Goal: Download file/media

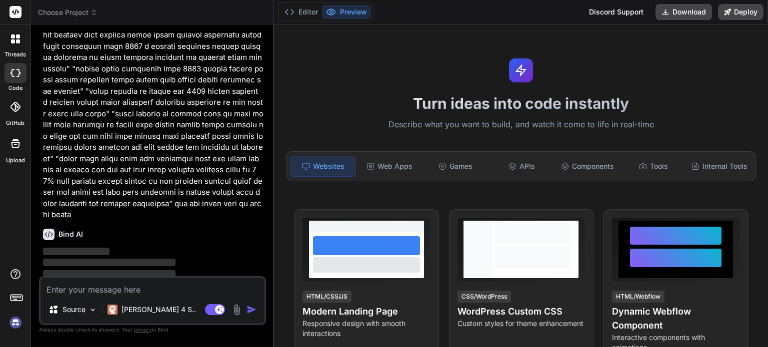
scroll to position [97, 0]
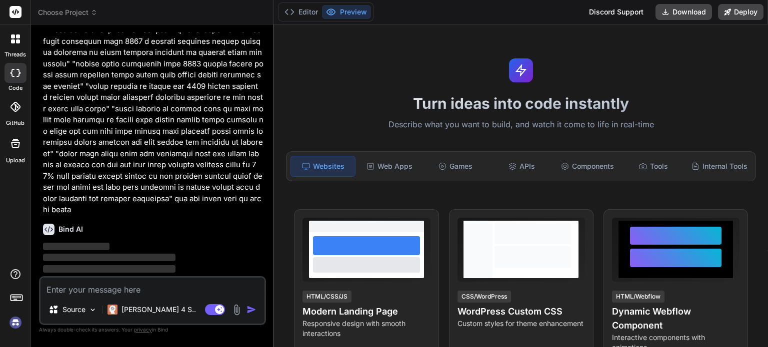
type textarea "x"
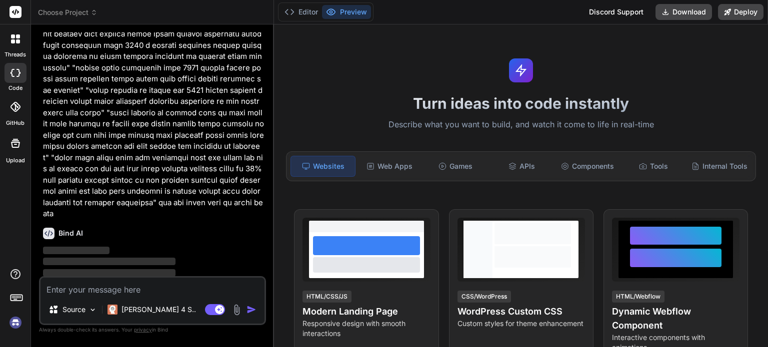
scroll to position [97, 0]
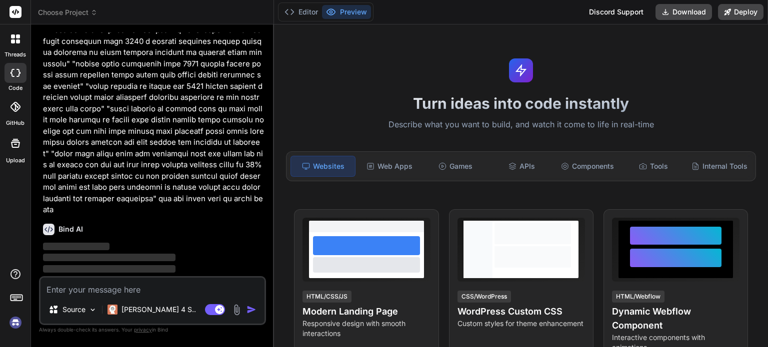
click at [233, 302] on div "Sign Up" at bounding box center [234, 312] width 47 height 20
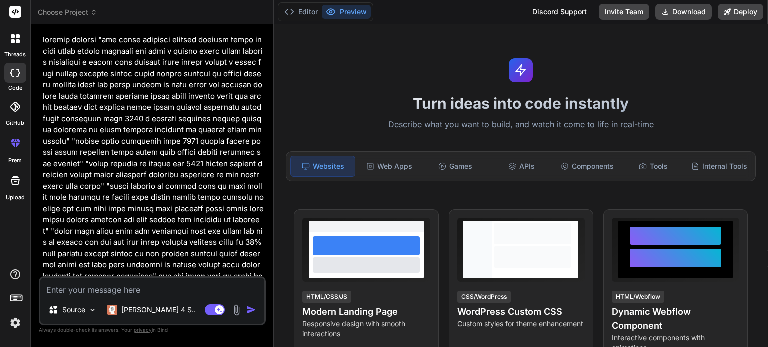
scroll to position [38, 0]
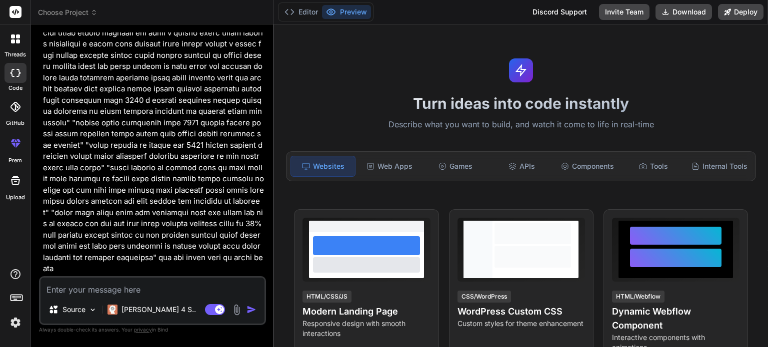
click at [252, 308] on img "button" at bounding box center [251, 310] width 10 height 10
type textarea "x"
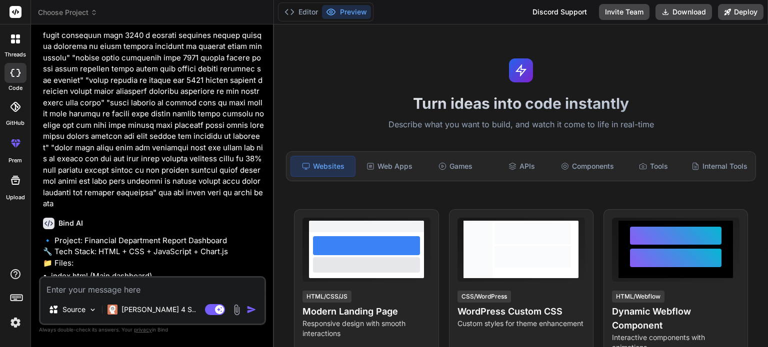
scroll to position [163, 0]
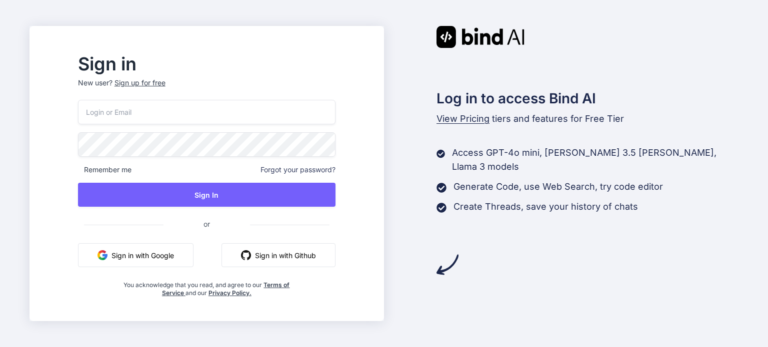
click at [193, 263] on button "Sign in with Google" at bounding box center [135, 255] width 115 height 24
click at [182, 254] on button "Sign in with Google" at bounding box center [135, 255] width 115 height 24
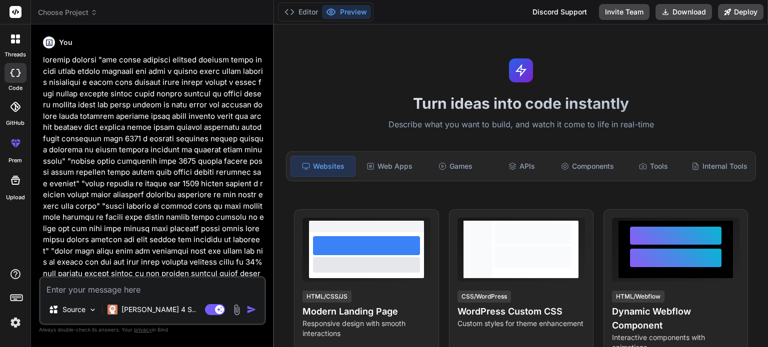
click at [148, 290] on textarea at bounding box center [152, 287] width 224 height 18
drag, startPoint x: 129, startPoint y: 243, endPoint x: 71, endPoint y: 235, distance: 58.6
click at [126, 240] on p at bounding box center [153, 183] width 221 height 259
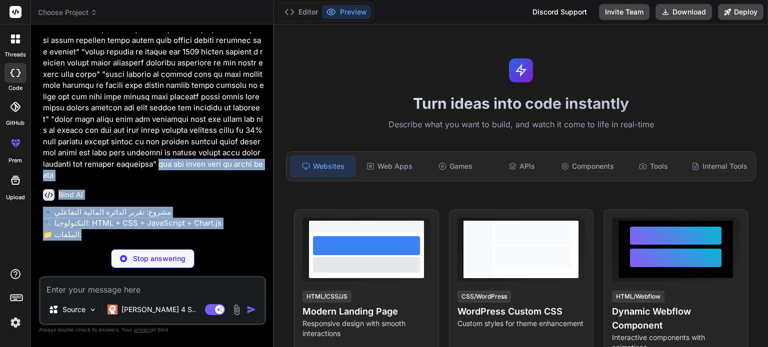
scroll to position [149, 0]
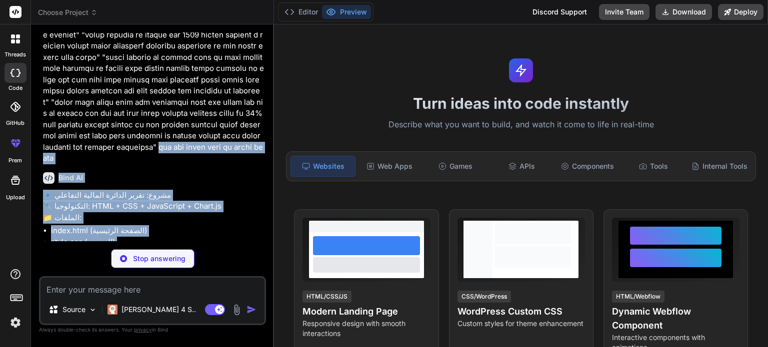
drag, startPoint x: 52, startPoint y: 227, endPoint x: 105, endPoint y: 165, distance: 82.2
click at [54, 211] on div "You Bind AI 🔹 مشروع: تقرير الدائرة المالية التفاعلي 🔧 التكنولوجيا: HTML + CSS +…" at bounding box center [153, 136] width 225 height 209
click at [170, 190] on p "🔹 مشروع: تقرير الدائرة المالية التفاعلي 🔧 التكنولوجيا: HTML + CSS + JavaScript …" at bounding box center [153, 207] width 221 height 34
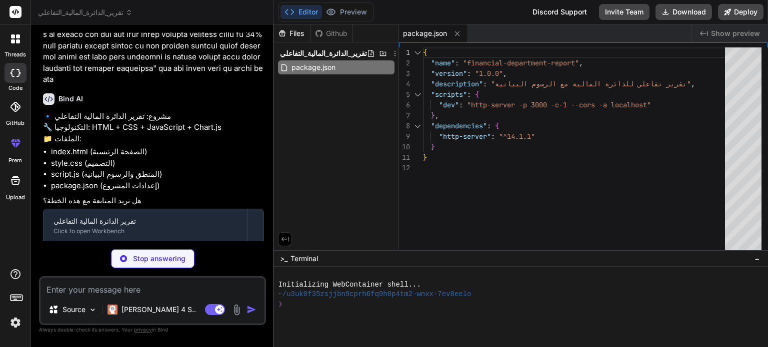
scroll to position [229, 0]
click at [141, 251] on code "package.json" at bounding box center [126, 257] width 56 height 12
type textarea "x"
type textarea "</footer> </div> <script src="script.js"></script> </body> </html>"
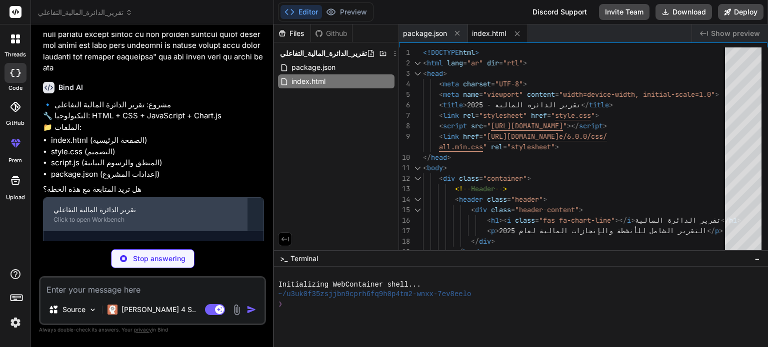
scroll to position [244, 0]
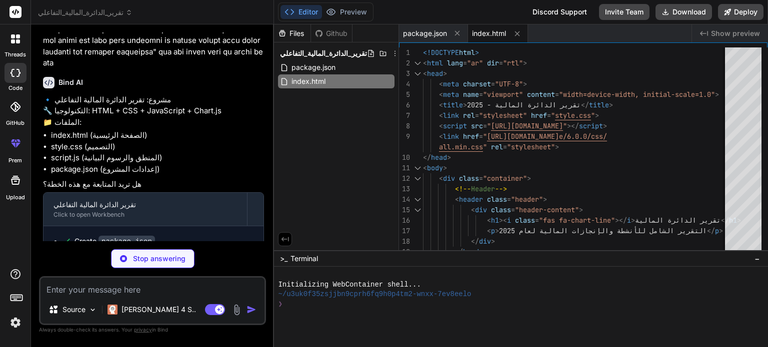
type textarea "x"
type textarea "} .timeline-icon { right: 10px; width: 40px; height: 40px; font-size: 1rem; } }"
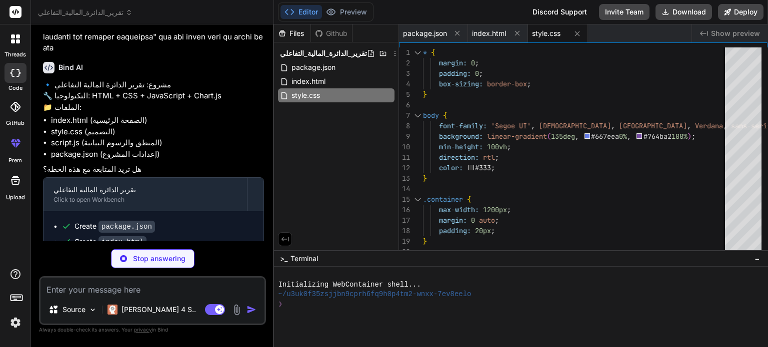
scroll to position [260, 0]
type textarea "x"
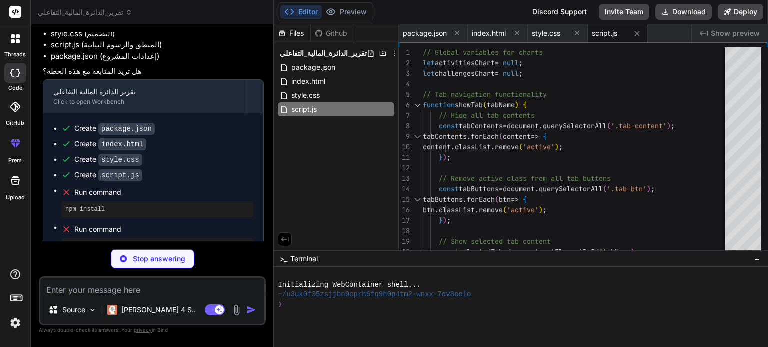
scroll to position [360, 0]
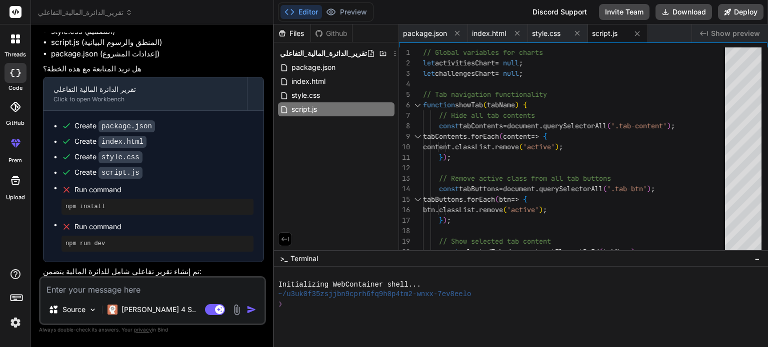
type textarea "x"
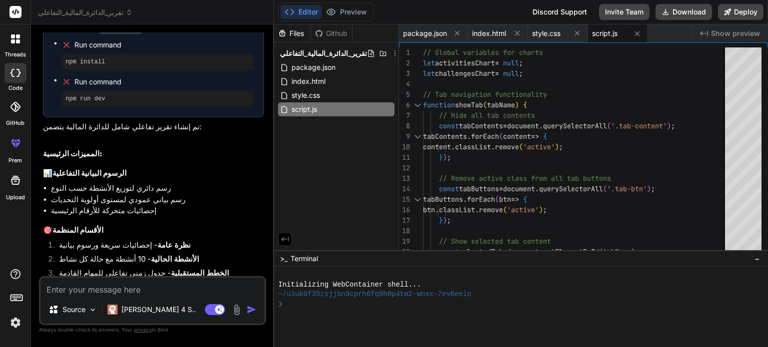
scroll to position [460, 0]
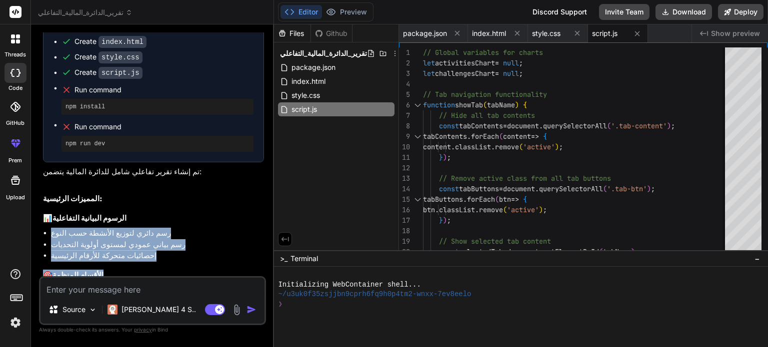
drag, startPoint x: 171, startPoint y: 221, endPoint x: 188, endPoint y: 171, distance: 52.3
click at [188, 171] on div "🔹 مشروع: تقرير الدائرة المالية التفاعلي 🔧 التكنولوجيا: HTML + CSS + JavaScript …" at bounding box center [153, 193] width 221 height 628
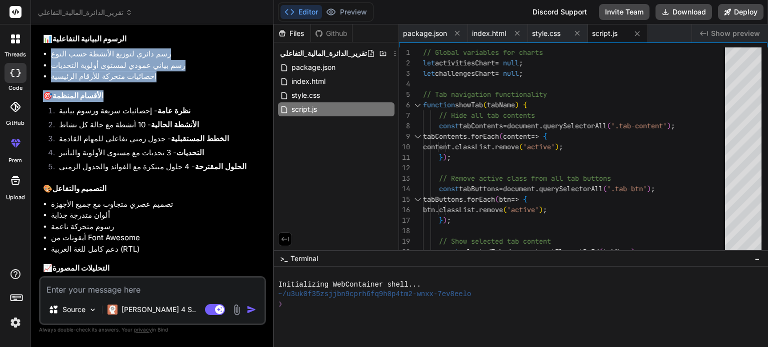
scroll to position [646, 0]
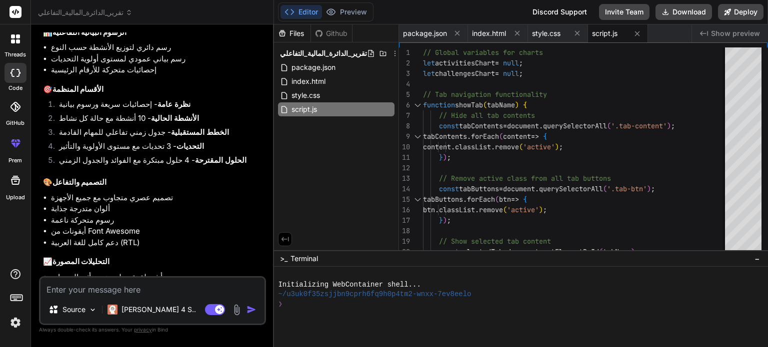
click at [153, 292] on textarea at bounding box center [152, 287] width 224 height 18
type textarea "و"
type textarea "x"
type textarea "وي"
type textarea "x"
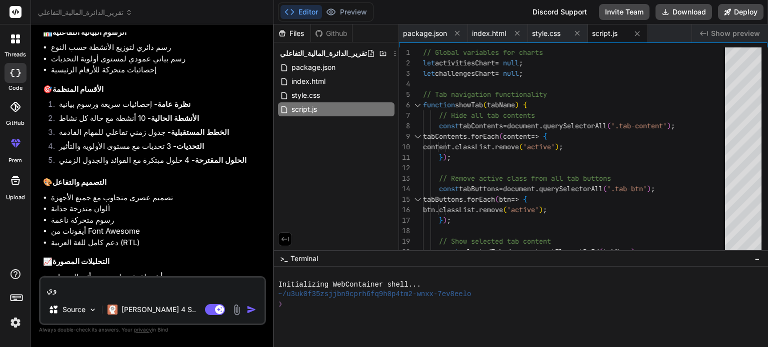
type textarea "وين"
type textarea "x"
type textarea "وين"
type textarea "x"
type textarea "وين ر"
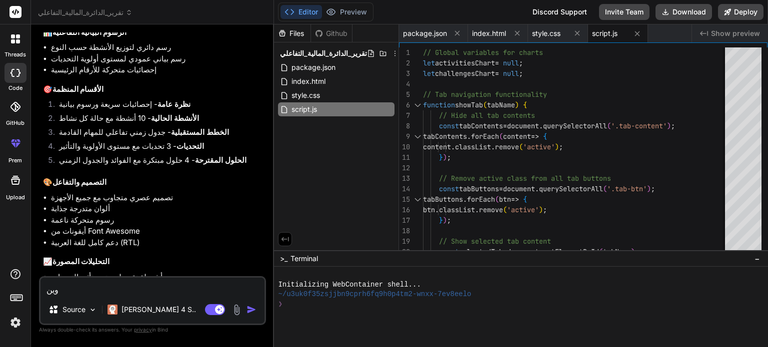
type textarea "x"
type textarea "وين را"
type textarea "x"
type textarea "وين راب"
type textarea "x"
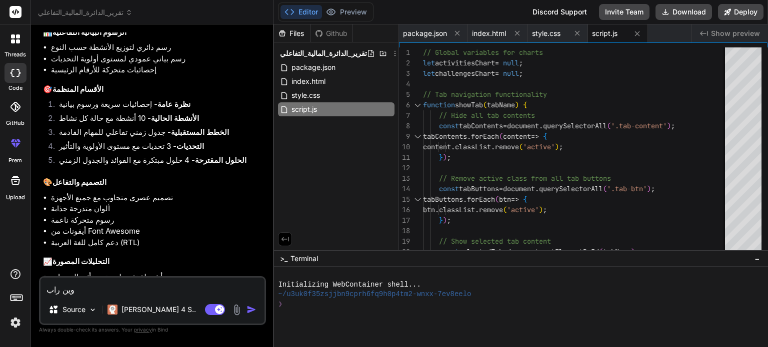
type textarea "وين رابط"
type textarea "x"
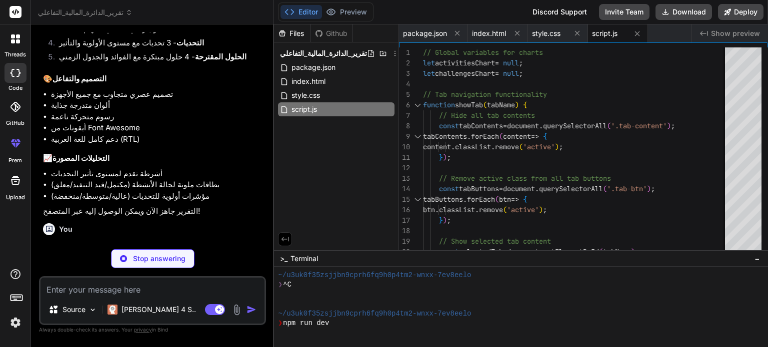
scroll to position [57, 0]
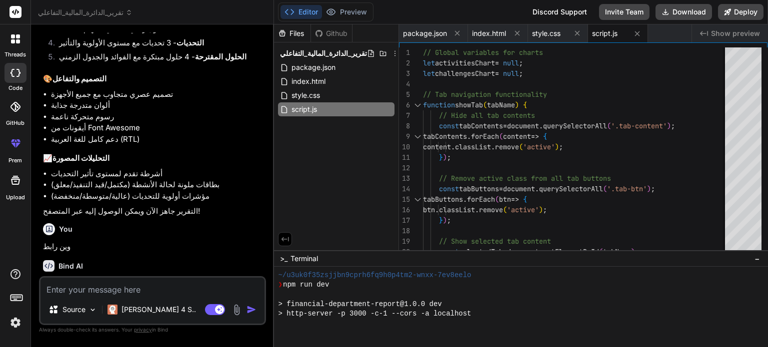
click at [108, 299] on div "تقرير الدائرة المالية التفاعلي" at bounding box center [144, 304] width 183 height 10
type textarea "x"
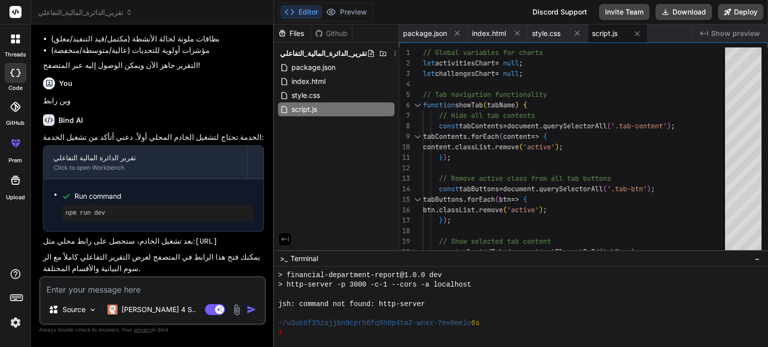
scroll to position [902, 0]
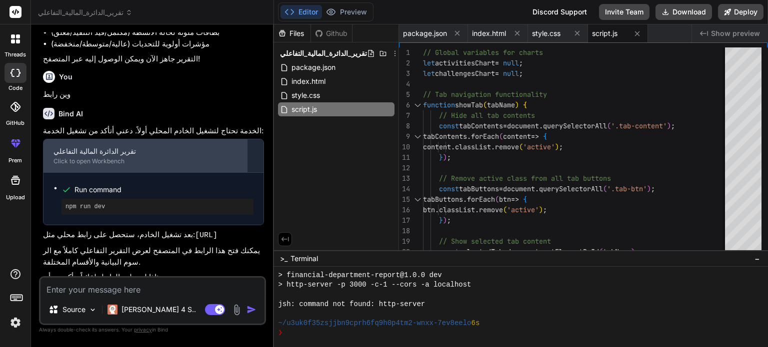
click at [100, 139] on div "تقرير الدائرة المالية التفاعلي Click to open Workbench" at bounding box center [144, 155] width 203 height 33
click at [106, 157] on div "Click to open Workbench" at bounding box center [144, 161] width 183 height 8
click at [100, 146] on div "تقرير الدائرة المالية التفاعلي" at bounding box center [144, 151] width 183 height 10
click at [101, 146] on div "تقرير الدائرة المالية التفاعلي" at bounding box center [144, 151] width 183 height 10
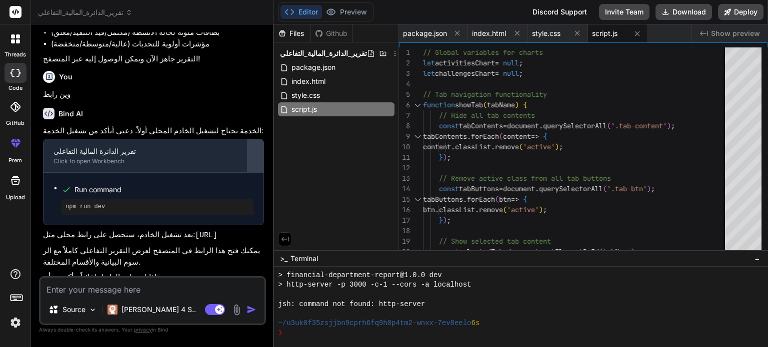
click at [255, 148] on div at bounding box center [255, 156] width 16 height 16
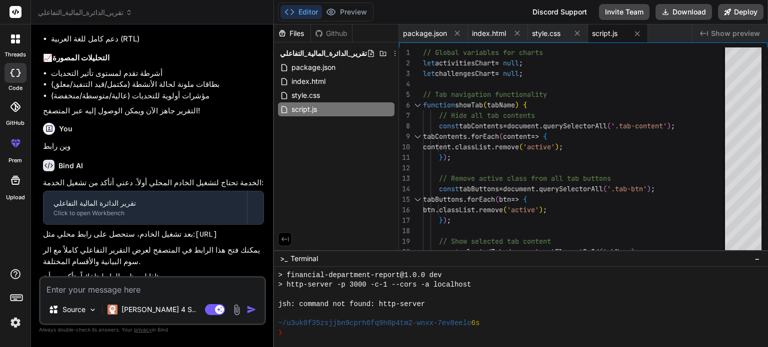
click at [195, 231] on code "[URL]" at bounding box center [206, 235] width 22 height 8
copy div "[URL]"
click at [143, 285] on li "تم تنفيذ npm install بنجاح" at bounding box center [157, 292] width 213 height 14
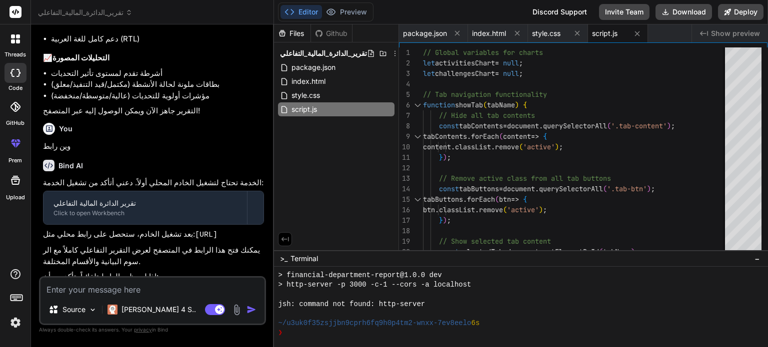
click at [195, 231] on code "[URL]" at bounding box center [206, 235] width 22 height 8
copy div "[URL]"
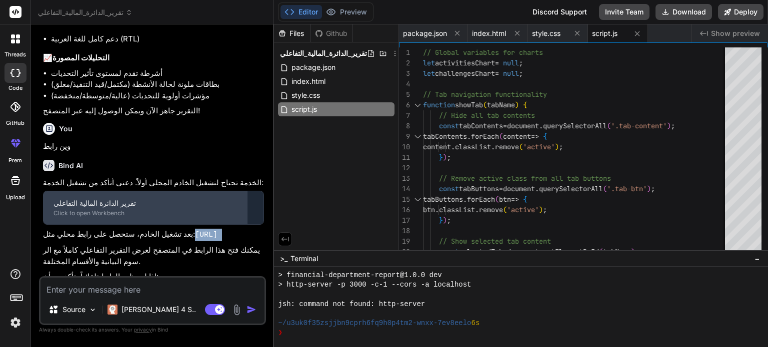
click at [206, 198] on div "تقرير الدائرة المالية التفاعلي" at bounding box center [144, 203] width 183 height 10
click at [165, 198] on div "تقرير الدائرة المالية التفاعلي" at bounding box center [144, 203] width 183 height 10
click at [113, 209] on div "Click to open Workbench" at bounding box center [144, 213] width 183 height 8
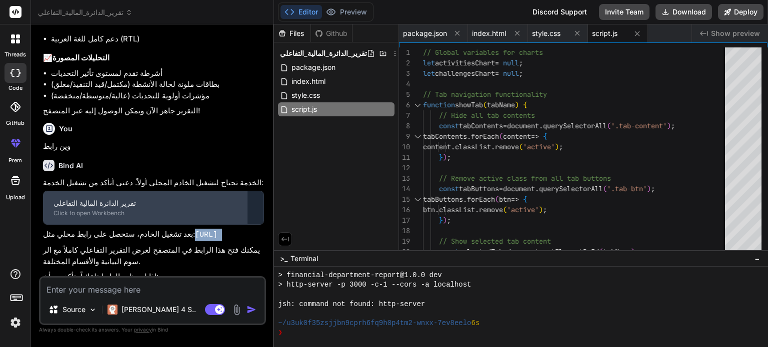
click at [113, 209] on div "Click to open Workbench" at bounding box center [144, 213] width 183 height 8
drag, startPoint x: 111, startPoint y: 167, endPoint x: 88, endPoint y: 155, distance: 26.2
click at [88, 198] on div "تقرير الدائرة المالية التفاعلي" at bounding box center [144, 203] width 183 height 10
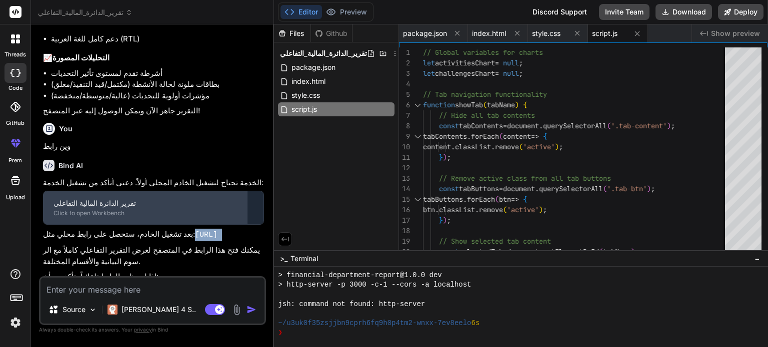
click at [88, 198] on div "تقرير الدائرة المالية التفاعلي" at bounding box center [144, 203] width 183 height 10
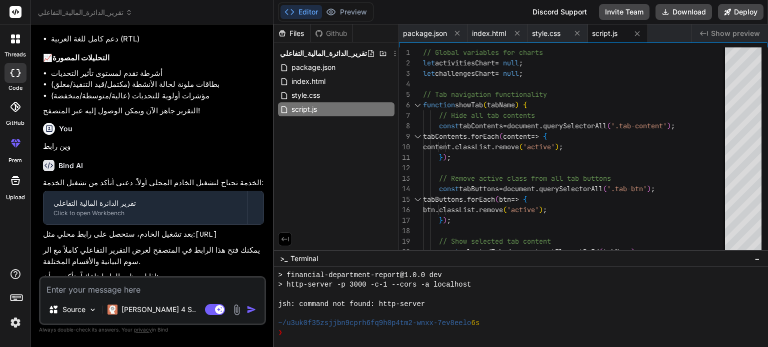
click at [150, 288] on textarea at bounding box center [152, 287] width 224 height 18
type textarea "ع"
type textarea "x"
type textarea "عط"
type textarea "x"
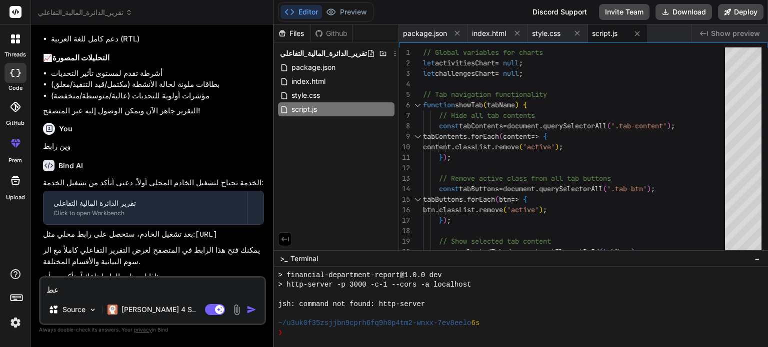
type textarea "عطي"
type textarea "x"
type textarea "عطين"
type textarea "x"
type textarea "عطيني"
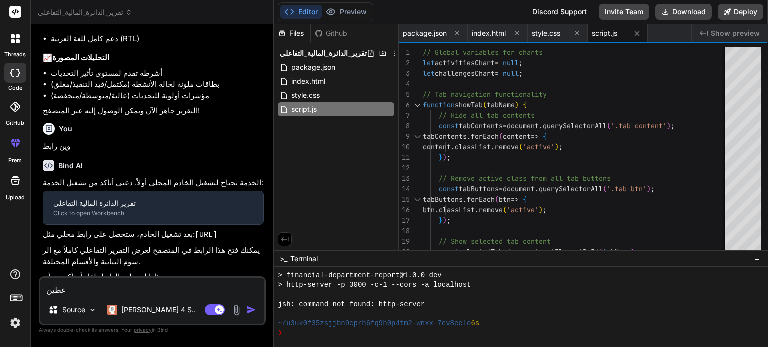
type textarea "x"
type textarea "عطيني"
type textarea "x"
type textarea "عطيني ا"
type textarea "x"
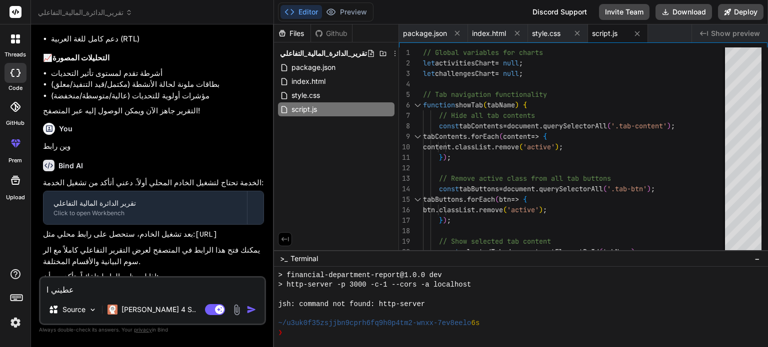
type textarea "عطيني ال"
type textarea "x"
type textarea "عطيني الت"
type textarea "x"
type textarea "عطيني التق"
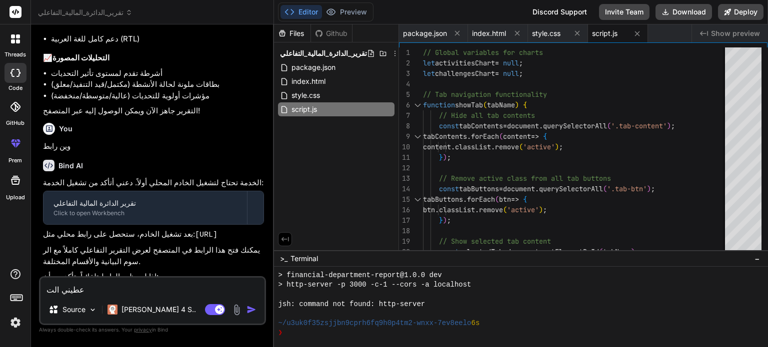
type textarea "x"
type textarea "عطيني التقر"
type textarea "x"
type textarea "عطيني التقري"
type textarea "x"
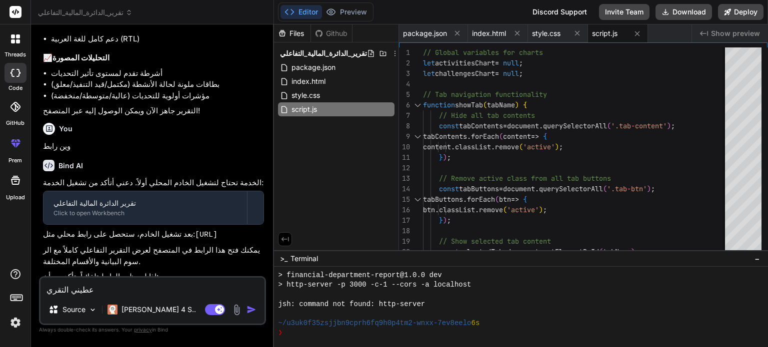
type textarea "عطيني التقرير"
type textarea "x"
type textarea "عطيني التقرير"
type textarea "x"
type textarea "عطيني التقرير م"
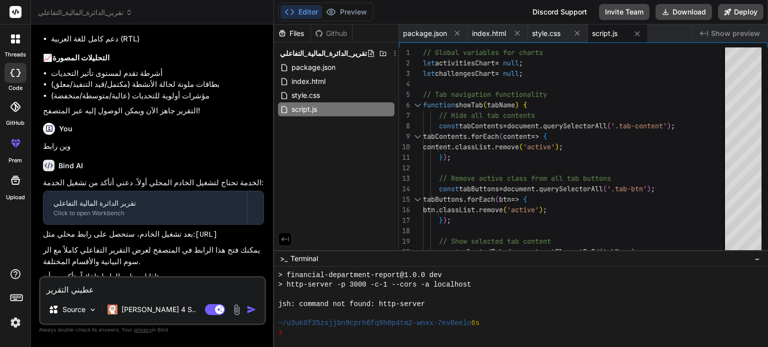
type textarea "x"
type textarea "عطيني التقرير مل"
type textarea "x"
type textarea "عطيني التقرير ملف"
type textarea "x"
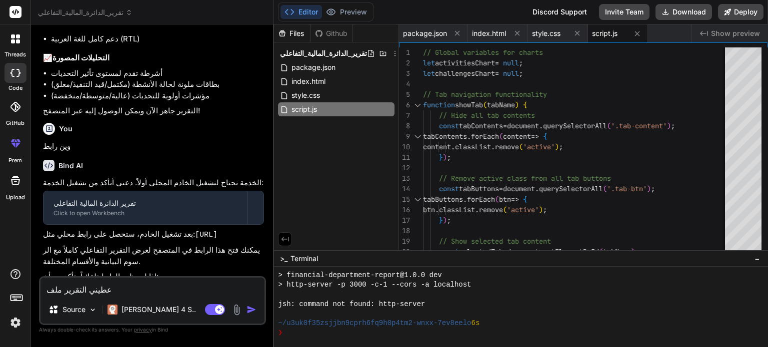
type textarea "عطيني التقرير ملف"
type textarea "x"
type textarea "عطيني التقرير ملف ح"
type textarea "x"
type textarea "عطيني التقرير ملف حم"
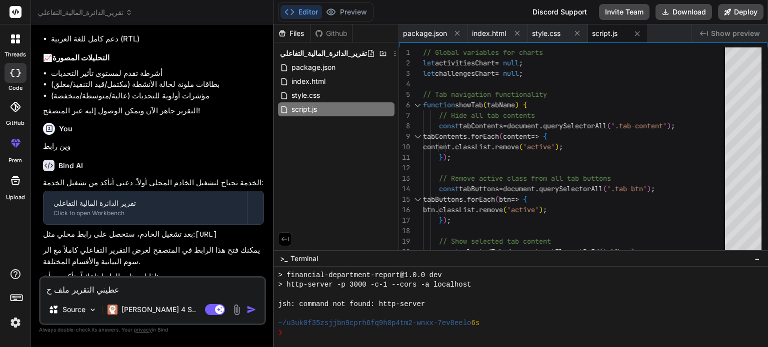
type textarea "x"
type textarea "عطيني التقرير ملف حمل"
type textarea "x"
type textarea "عطيني التقرير ملف حمله"
type textarea "x"
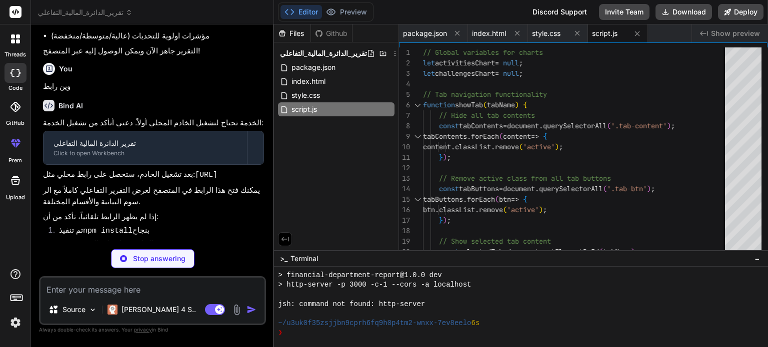
scroll to position [903, 0]
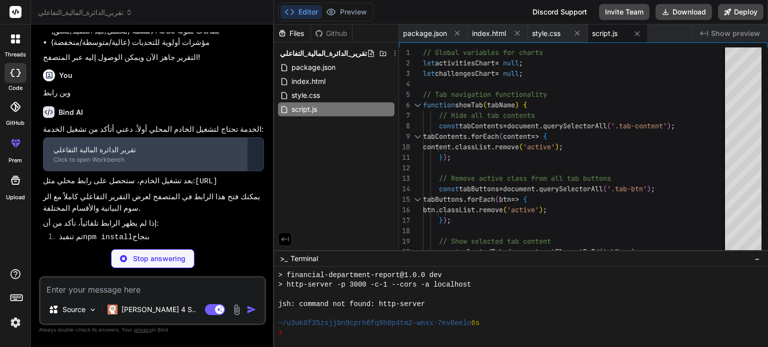
click at [83, 145] on div "تقرير الدائرة المالية التفاعلي" at bounding box center [144, 150] width 183 height 10
drag, startPoint x: 253, startPoint y: 111, endPoint x: 176, endPoint y: 103, distance: 77.8
click at [251, 146] on div at bounding box center [255, 154] width 16 height 16
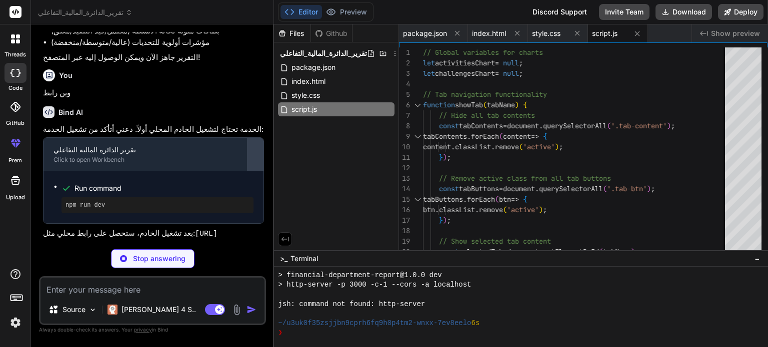
click at [252, 146] on div at bounding box center [255, 154] width 16 height 16
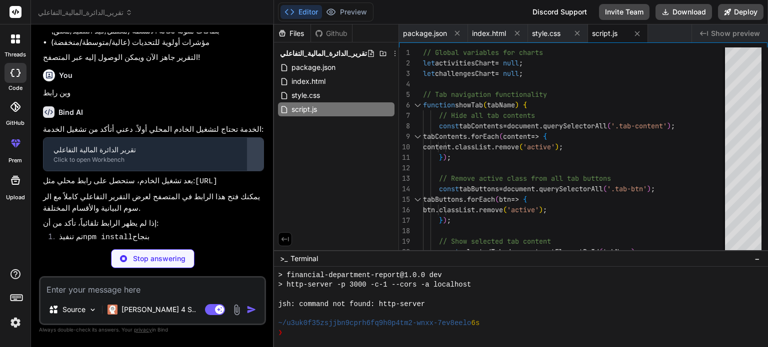
click at [248, 138] on div "تقرير الدائرة المالية التفاعلي Click to open Workbench" at bounding box center [153, 154] width 220 height 33
click at [252, 146] on div at bounding box center [255, 154] width 16 height 16
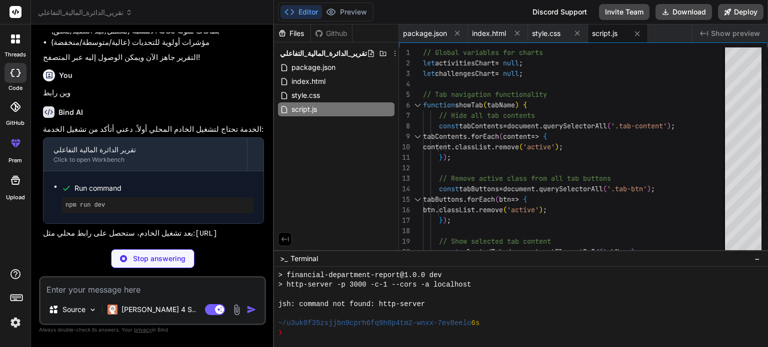
click at [88, 201] on pre "npm run dev" at bounding box center [157, 205] width 184 height 8
click at [87, 197] on div "npm run dev" at bounding box center [157, 205] width 192 height 16
click at [86, 183] on span "Run command" at bounding box center [163, 188] width 179 height 10
click at [66, 186] on icon at bounding box center [66, 188] width 6 height 4
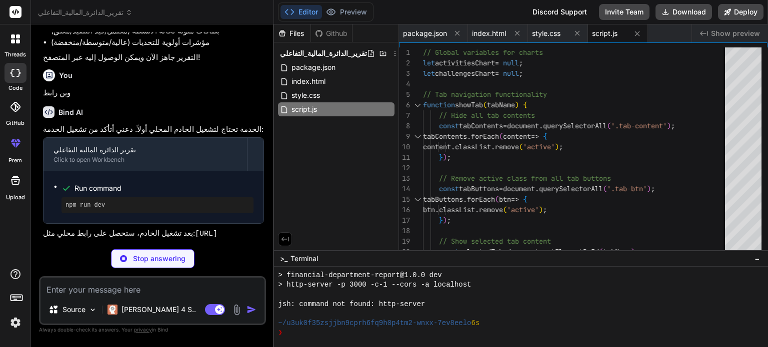
click at [105, 183] on span "Run command" at bounding box center [163, 188] width 179 height 10
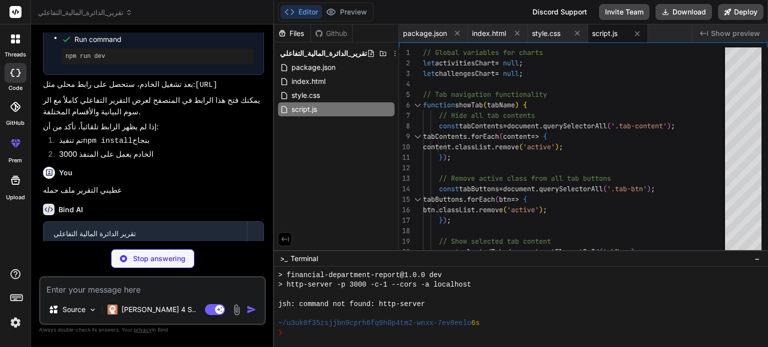
scroll to position [1060, 0]
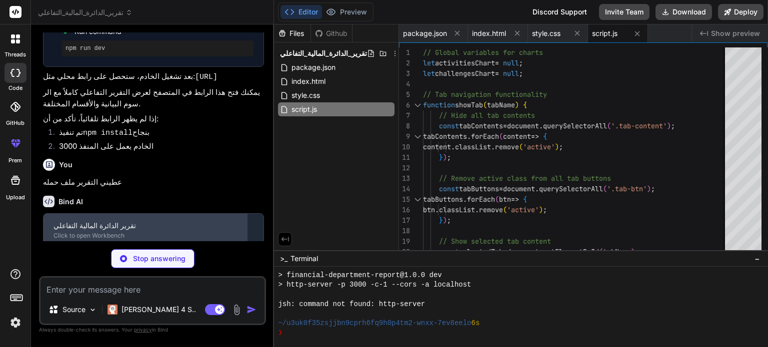
click at [163, 232] on div "Click to open Workbench" at bounding box center [144, 236] width 183 height 8
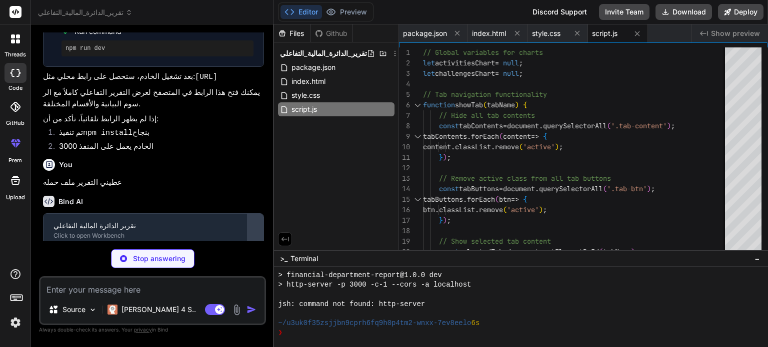
click at [255, 222] on div at bounding box center [255, 230] width 16 height 16
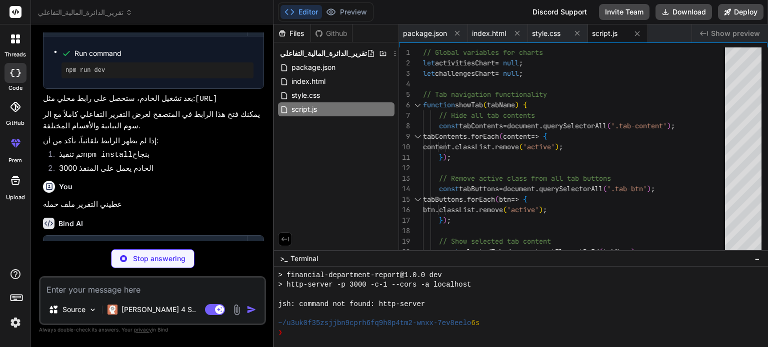
scroll to position [1029, 0]
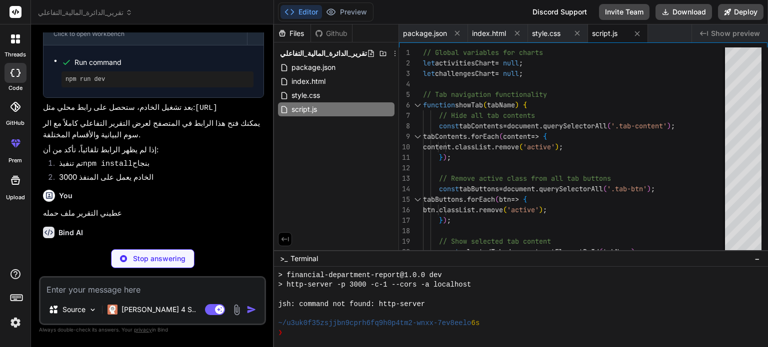
click at [262, 253] on div at bounding box center [255, 261] width 16 height 16
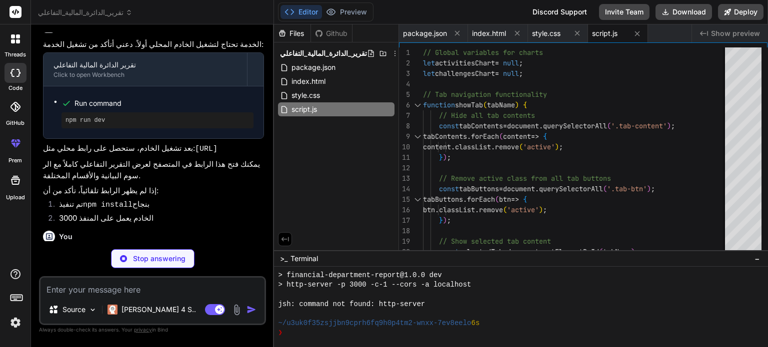
scroll to position [960, 0]
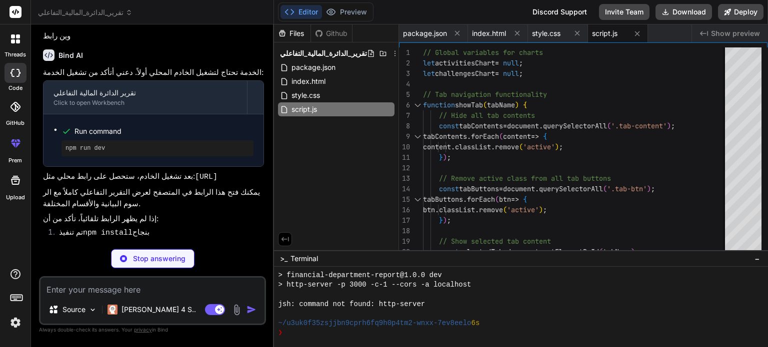
type textarea "x"
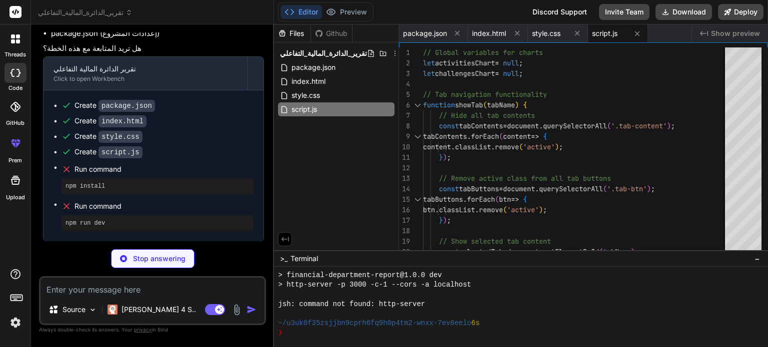
scroll to position [360, 0]
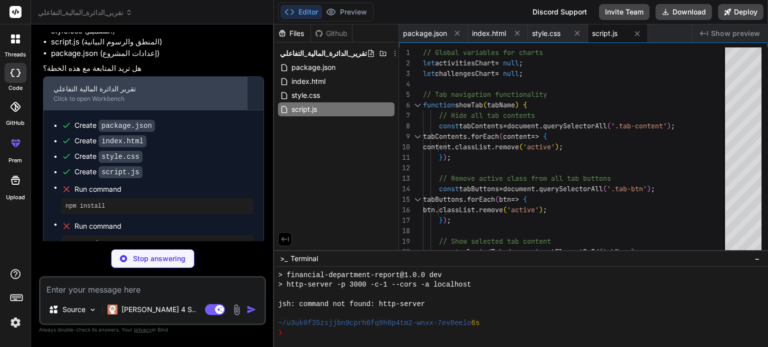
click at [130, 84] on div "تقرير الدائرة المالية التفاعلي" at bounding box center [144, 89] width 183 height 10
click at [201, 95] on div "Click to open Workbench" at bounding box center [144, 99] width 183 height 8
type textarea "x"
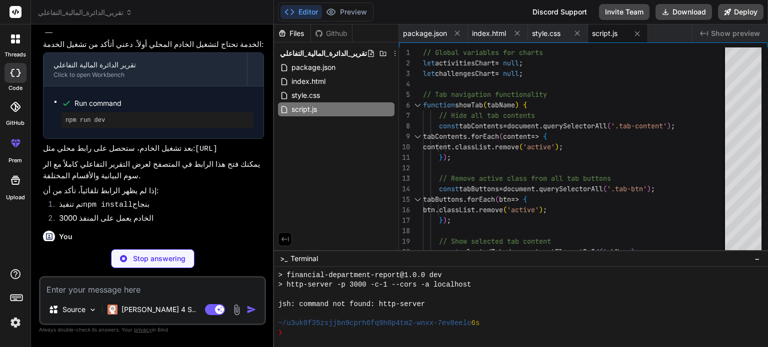
scroll to position [980, 0]
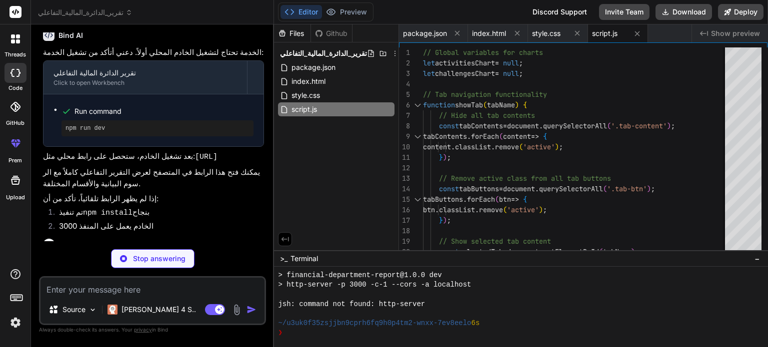
click at [86, 104] on li "Run command npm run dev" at bounding box center [157, 120] width 192 height 32
click at [84, 120] on div "npm run dev" at bounding box center [157, 128] width 192 height 16
click at [84, 124] on pre "npm run dev" at bounding box center [157, 128] width 184 height 8
type textarea "x"
type textarea "</html>"
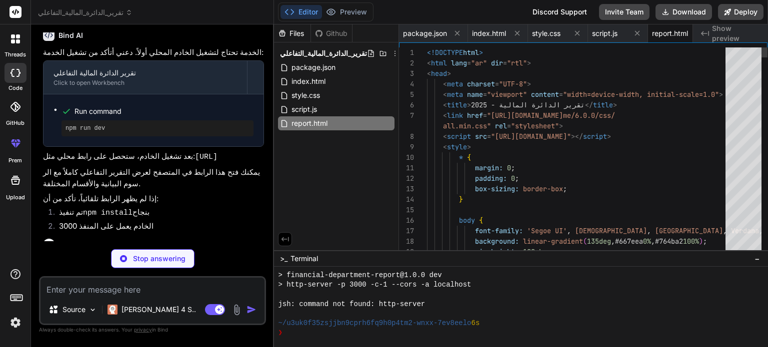
scroll to position [0, 16]
drag, startPoint x: 132, startPoint y: 53, endPoint x: 120, endPoint y: 64, distance: 15.9
click at [132, 94] on div "Run command npm run dev" at bounding box center [153, 120] width 220 height 52
click at [110, 106] on span "Run command" at bounding box center [163, 111] width 179 height 10
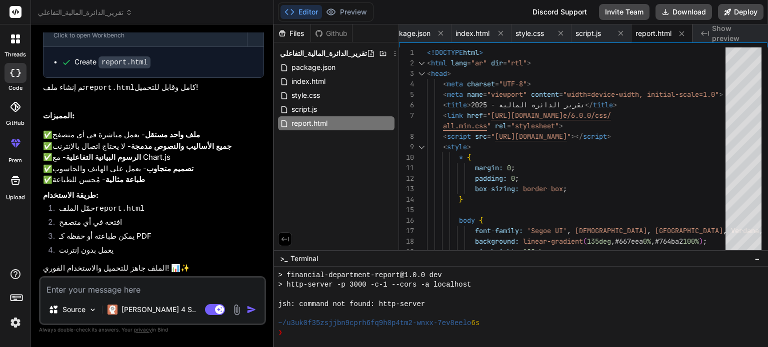
scroll to position [1267, 0]
click at [310, 123] on span "report.html" at bounding box center [309, 123] width 38 height 12
click at [390, 123] on icon at bounding box center [388, 123] width 8 height 8
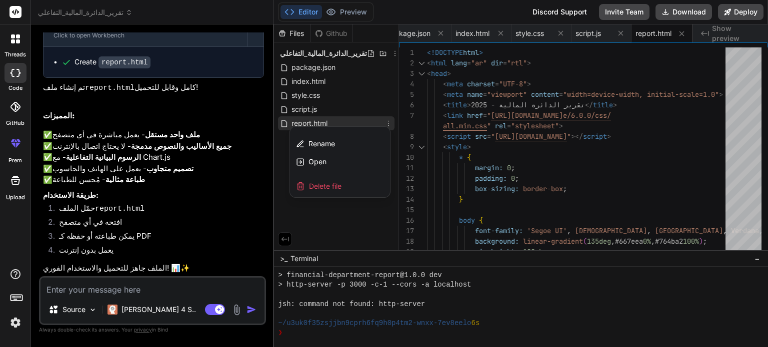
click at [352, 123] on div at bounding box center [521, 185] width 494 height 323
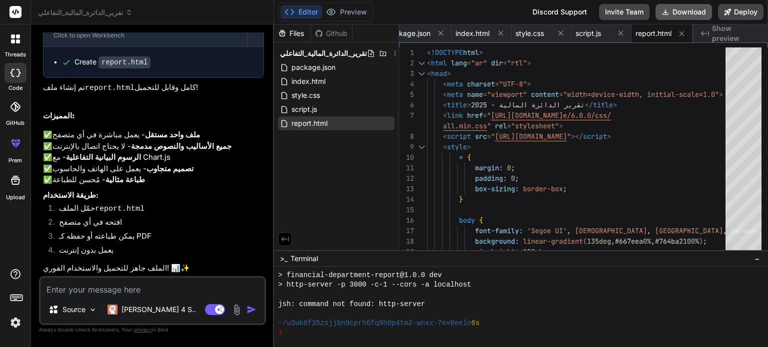
click at [678, 10] on button "Download" at bounding box center [683, 12] width 56 height 16
click at [328, 51] on span "تقرير_الدائرة_المالية_التفاعلي" at bounding box center [323, 53] width 87 height 10
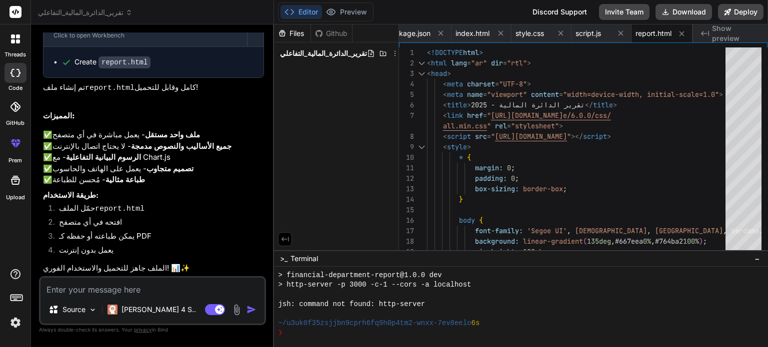
click at [328, 51] on span "تقرير_الدائرة_المالية_التفاعلي" at bounding box center [323, 53] width 87 height 10
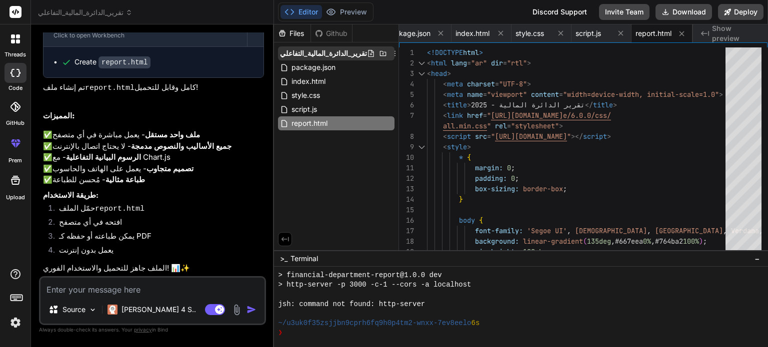
click at [328, 51] on span "تقرير_الدائرة_المالية_التفاعلي" at bounding box center [323, 53] width 87 height 10
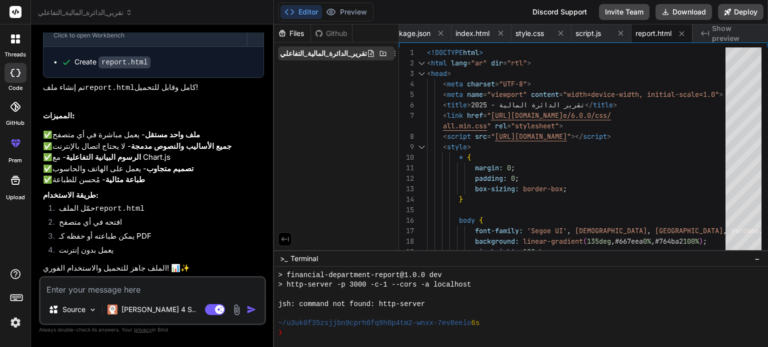
click at [328, 51] on span "تقرير_الدائرة_المالية_التفاعلي" at bounding box center [323, 53] width 87 height 10
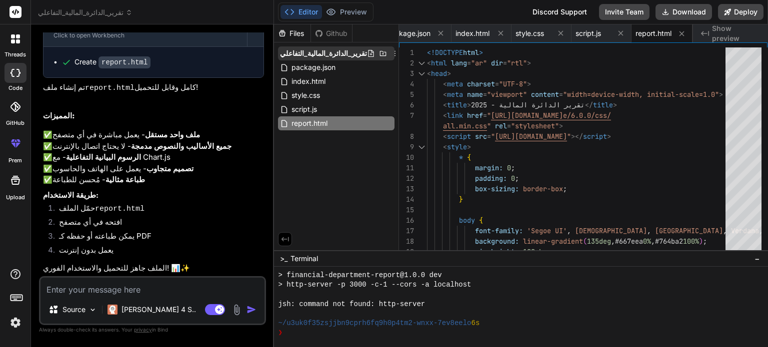
click at [391, 54] on icon at bounding box center [395, 53] width 8 height 8
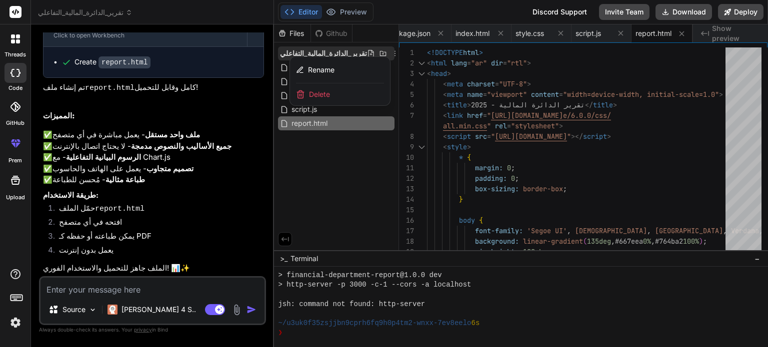
click at [341, 172] on div at bounding box center [521, 185] width 494 height 323
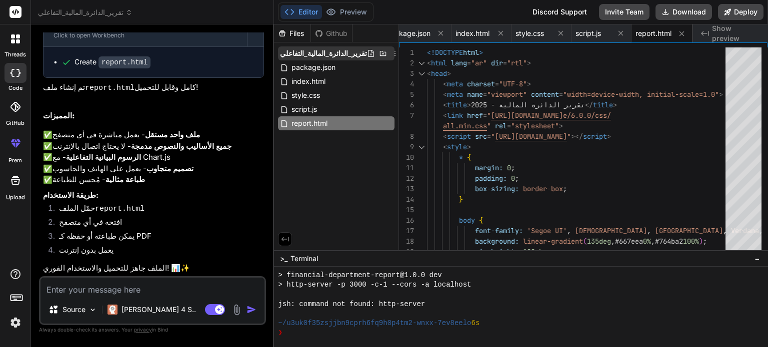
click at [310, 53] on span "تقرير_الدائرة_المالية_التفاعلي" at bounding box center [323, 53] width 87 height 10
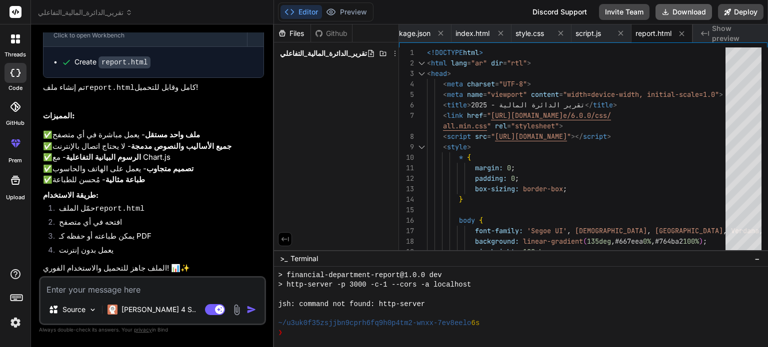
click at [684, 15] on button "Download" at bounding box center [683, 12] width 56 height 16
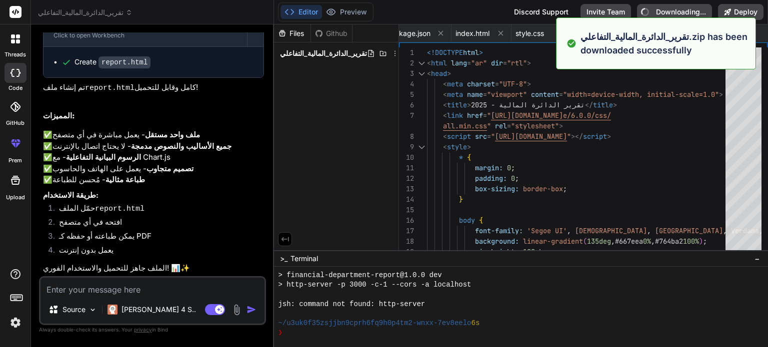
type textarea "x"
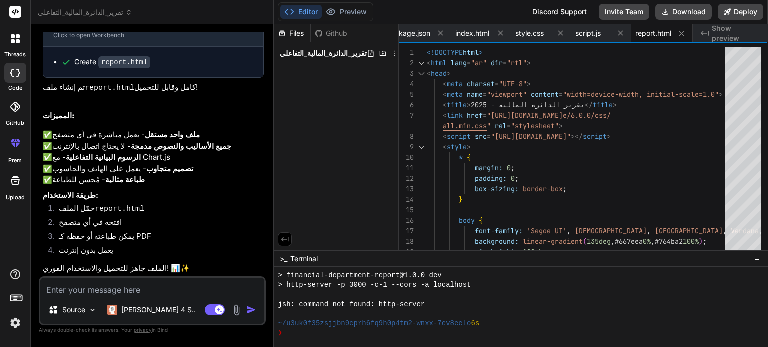
click at [189, 288] on textarea at bounding box center [152, 287] width 224 height 18
click at [403, 53] on icon at bounding box center [407, 53] width 8 height 8
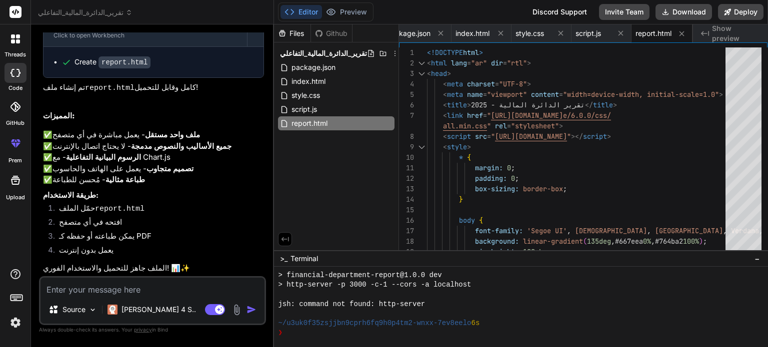
click at [212, 290] on textarea at bounding box center [152, 287] width 224 height 18
type textarea "م"
type textarea "x"
type textarea "مم"
type textarea "x"
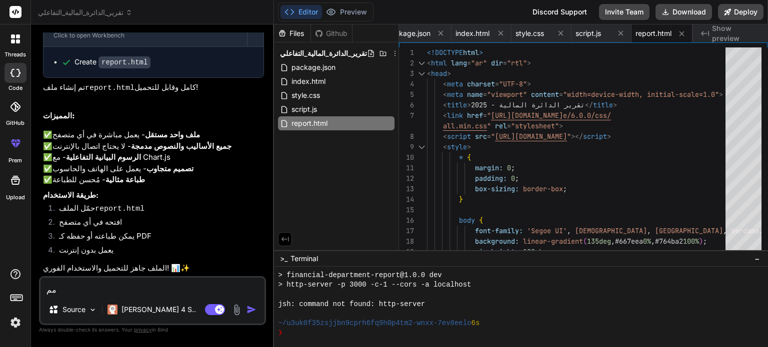
type textarea "ممك"
type textarea "x"
type textarea "ممكن"
type textarea "x"
type textarea "ممكن"
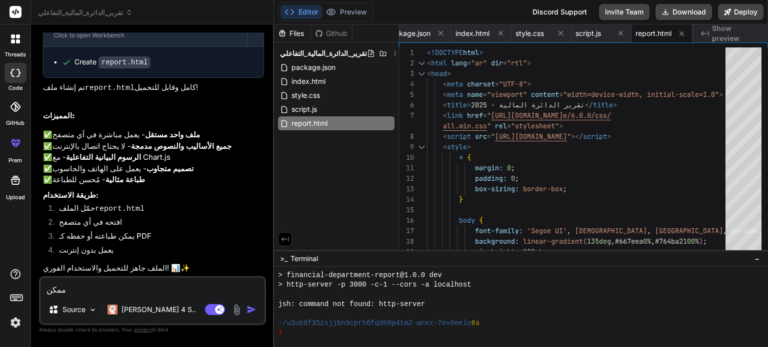
type textarea "x"
type textarea "ممكن ي"
type textarea "x"
type textarea "ممكن يك"
type textarea "x"
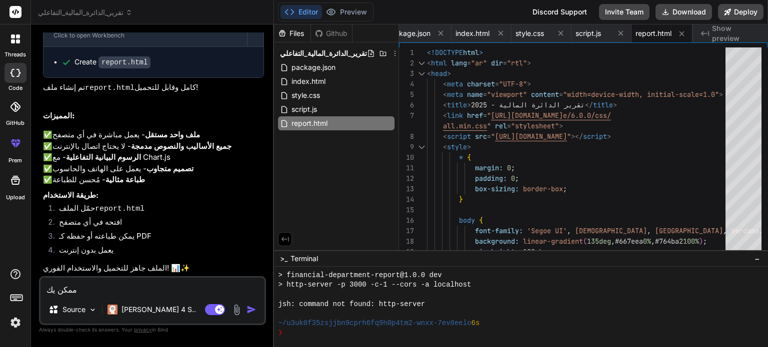
type textarea "ممكن يكو"
type textarea "x"
type textarea "ممكن يكون"
type textarea "x"
type textarea "ممكن يكون"
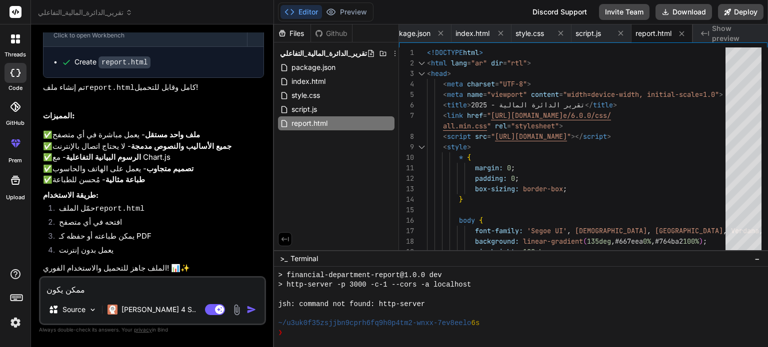
type textarea "x"
type textarea "ممكن يكون ا"
type textarea "x"
type textarea "ممكن يكون ال"
type textarea "x"
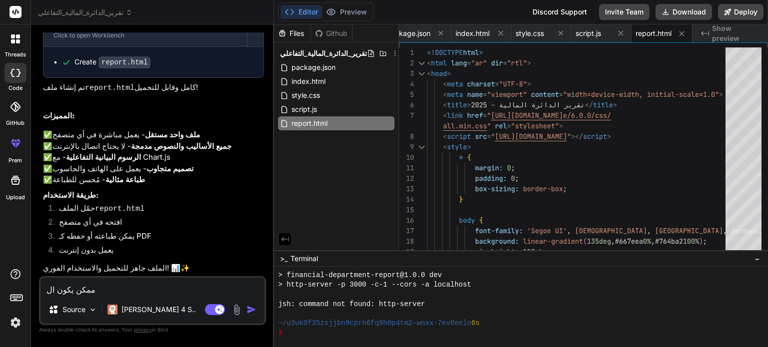
type textarea "ممكن يكون الت"
type textarea "x"
type textarea "ممكن يكون التق"
type textarea "x"
type textarea "ممكن يكون التقر"
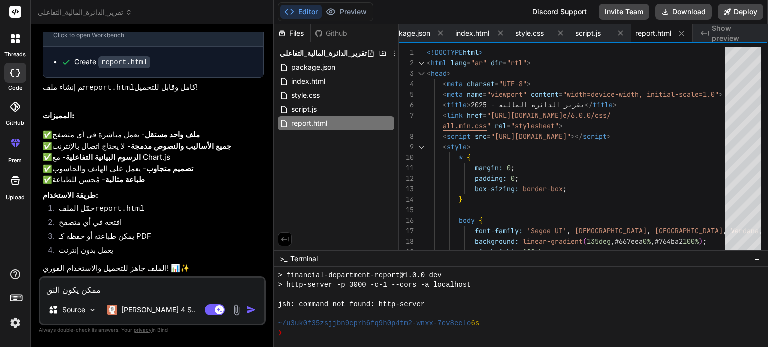
type textarea "x"
type textarea "ممكن يكون التقري"
type textarea "x"
type textarea "ممكن يكون التقرير"
type textarea "x"
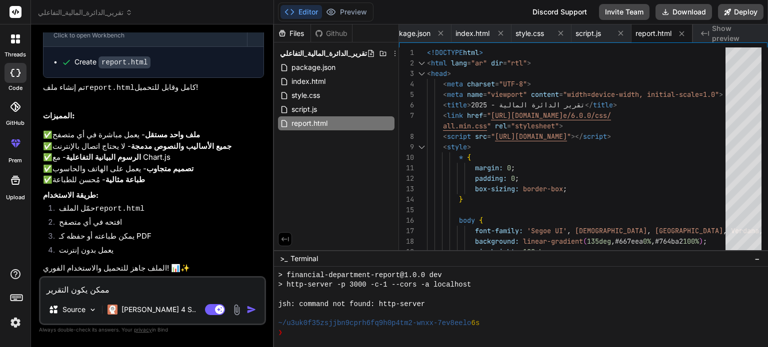
type textarea "ممكن يكون التقرير"
type textarea "x"
type textarea "ممكن يكون التقرير م"
type textarea "x"
type textarea "ممكن يكون التقرير مل"
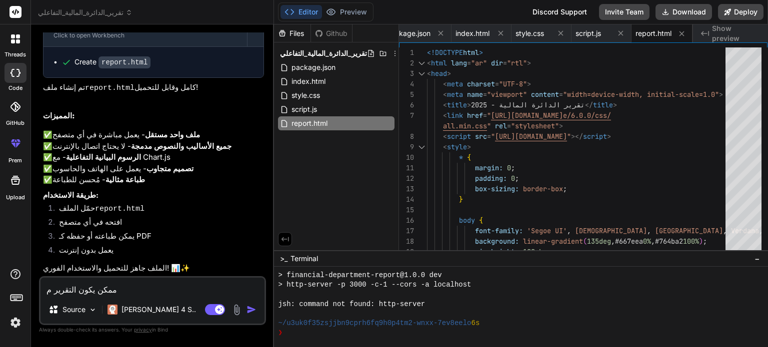
type textarea "x"
type textarea "ممكن يكون التقرير ملف"
type textarea "x"
type textarea "ممكن يكون التقرير ملف"
type textarea "x"
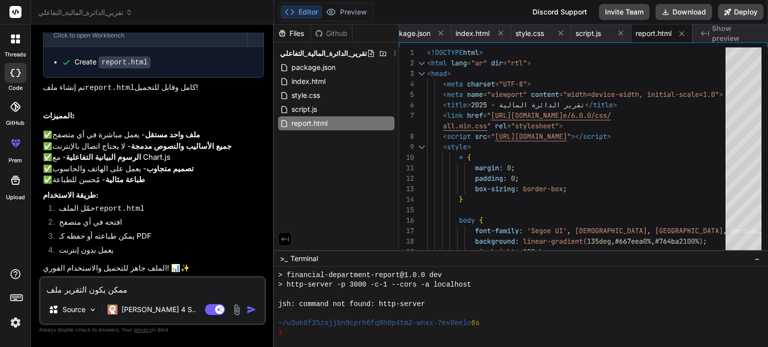
type textarea "ممكن يكون التقرير ملف و"
type textarea "x"
type textarea "ممكن يكون التقرير ملف ور"
type textarea "x"
type textarea "ممكن يكون التقرير ملف ورد"
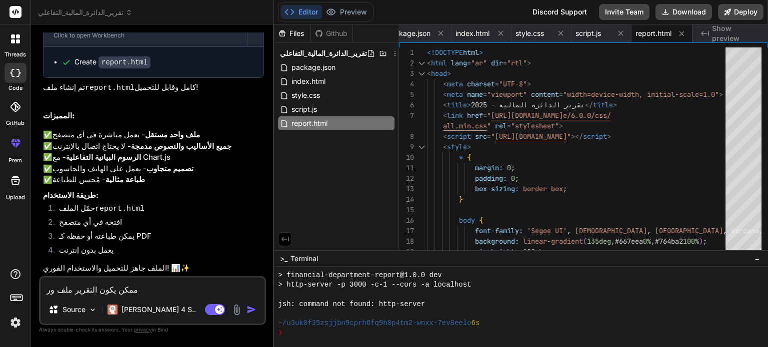
type textarea "x"
type textarea "ممكن يكون التقرير ملف ورد"
type textarea "x"
type textarea "ممكن يكون التقرير ملف ورد ق"
type textarea "x"
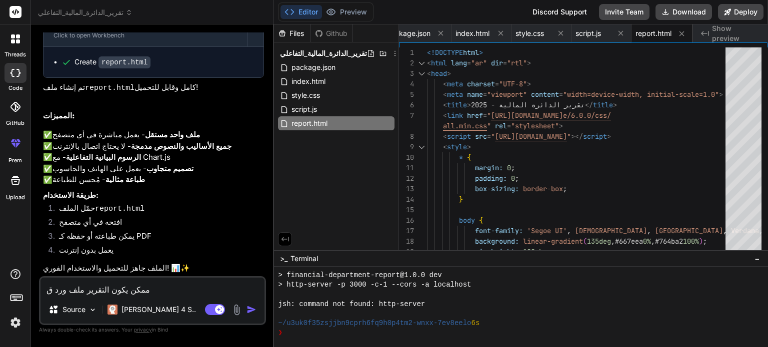
type textarea "ممكن يكون التقرير ملف ورد قا"
type textarea "x"
type textarea "ممكن يكون التقرير ملف ورد قاب"
type textarea "x"
type textarea "ممكن يكون التقرير ملف ورد قابل"
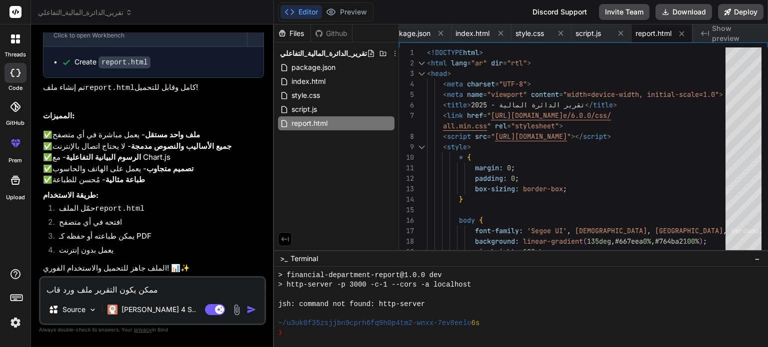
type textarea "x"
type textarea "ممكن يكون التقرير ملف ورد قابل"
type textarea "x"
type textarea "ممكن يكون التقرير ملف ورد قابل ل"
type textarea "x"
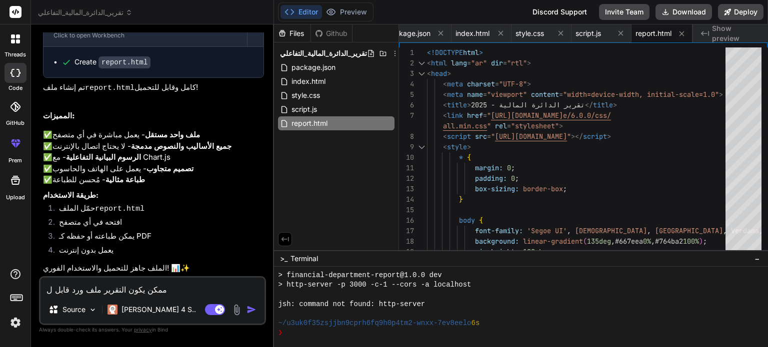
type textarea "ممكن يكون التقرير ملف ورد قابل لت"
type textarea "x"
type textarea "ممكن يكون التقرير ملف ورد قابل لتع"
type textarea "x"
type textarea "ممكن يكون التقرير ملف ورد قابل لتعد"
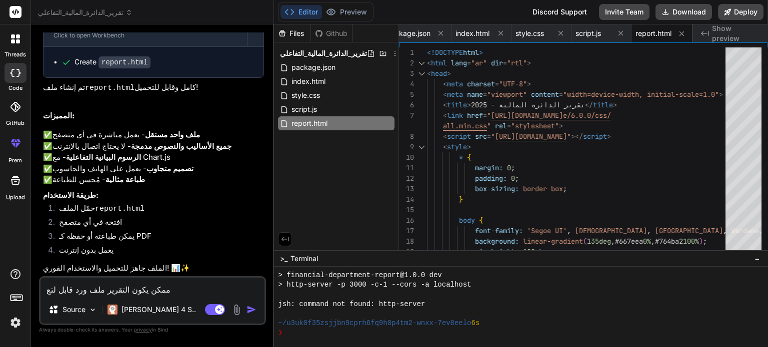
type textarea "x"
type textarea "ممكن يكون التقرير ملف ورد قابل لتعدي"
type textarea "x"
type textarea "ممكن يكون التقرير ملف ورد قابل لتعديل"
type textarea "x"
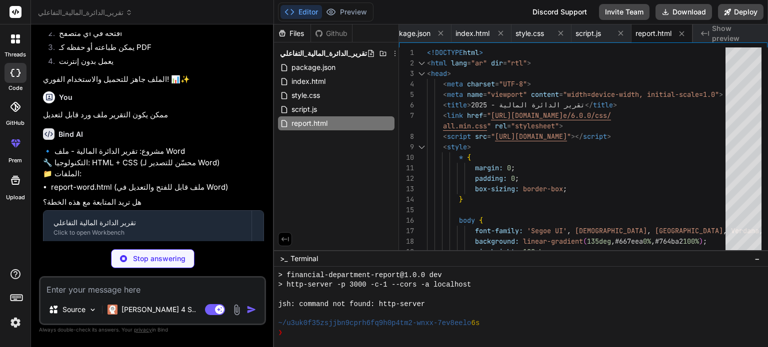
scroll to position [1512, 0]
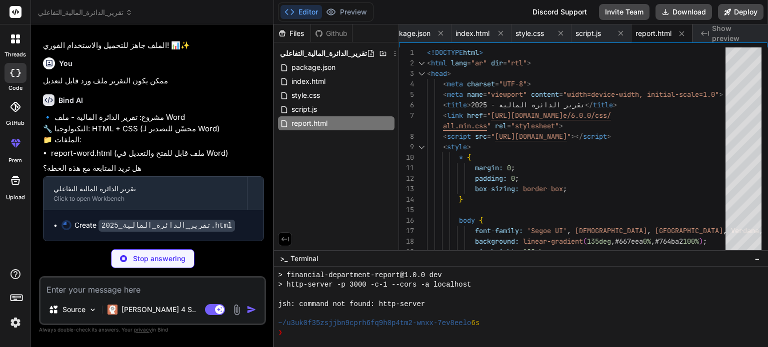
type textarea "x"
type textarea "document.addEventListener('DOMContentLoaded', function() { setCurrentDate(); })…"
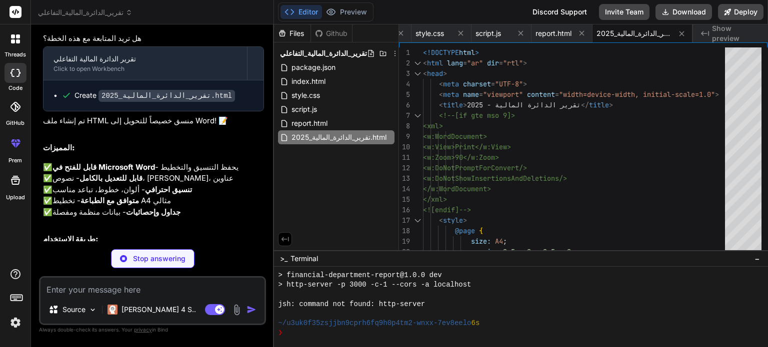
scroll to position [1612, 0]
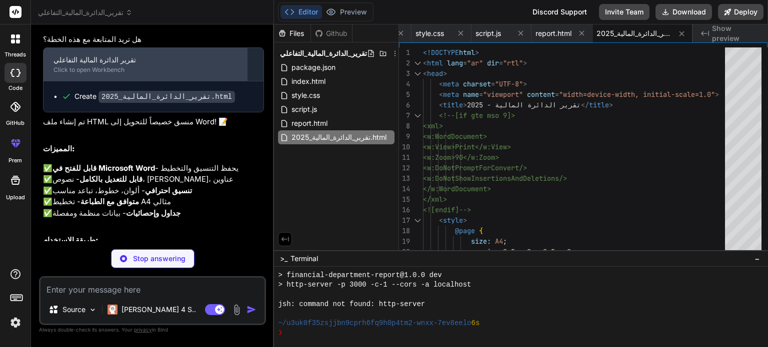
click at [241, 81] on div "تقرير الدائرة المالية التفاعلي Click to open Workbench" at bounding box center [144, 64] width 203 height 33
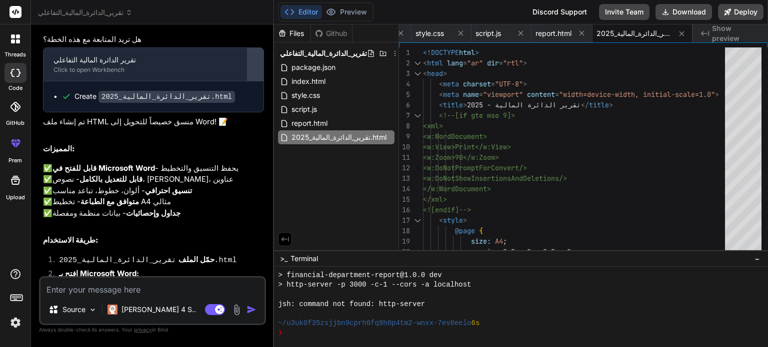
click at [251, 81] on button at bounding box center [255, 64] width 16 height 33
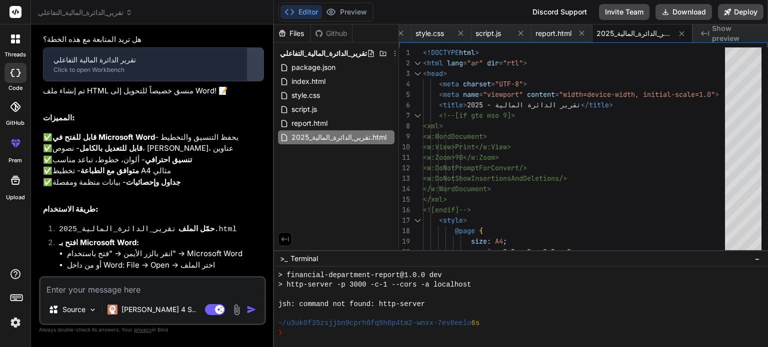
click at [251, 81] on button at bounding box center [255, 64] width 16 height 33
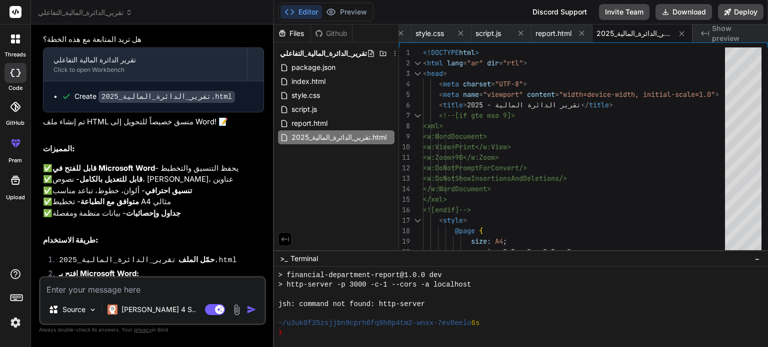
type textarea "x"
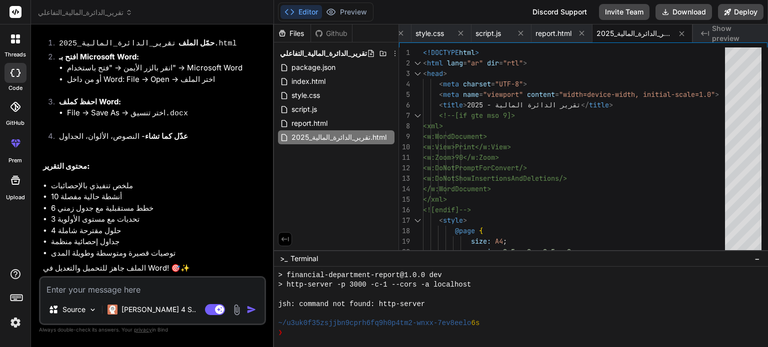
scroll to position [1902, 0]
drag, startPoint x: 358, startPoint y: 136, endPoint x: 392, endPoint y: 139, distance: 33.6
click at [392, 139] on icon at bounding box center [391, 137] width 8 height 8
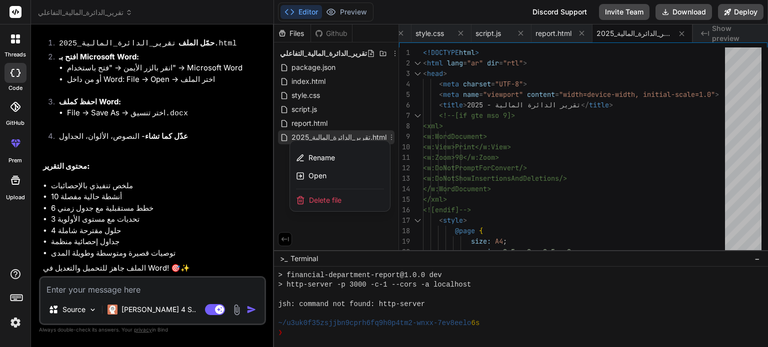
click at [387, 139] on div at bounding box center [521, 185] width 494 height 323
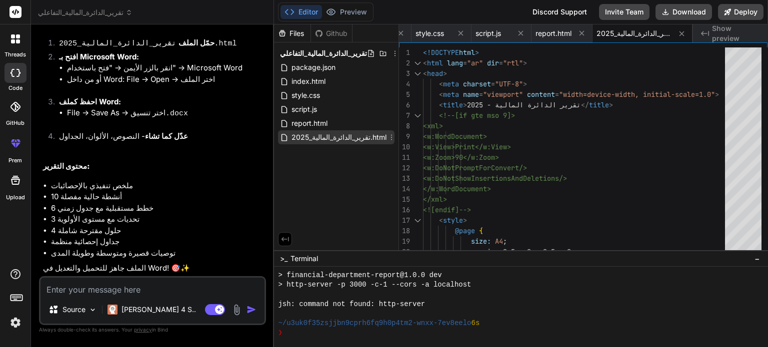
click at [310, 139] on span "تقرير_الدائرة_المالية_2025.html" at bounding box center [338, 137] width 97 height 12
click at [669, 13] on icon at bounding box center [665, 11] width 9 height 9
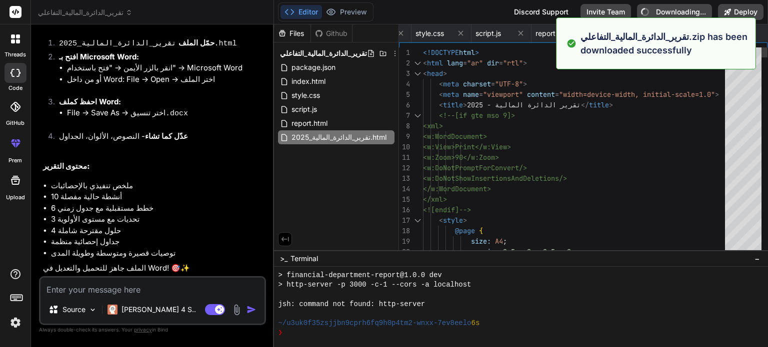
type textarea "x"
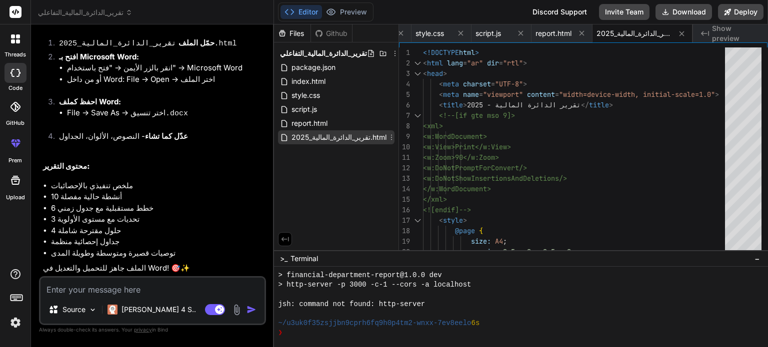
click at [316, 138] on span "تقرير_الدائرة_المالية_2025.html" at bounding box center [338, 137] width 97 height 12
drag, startPoint x: 316, startPoint y: 138, endPoint x: 331, endPoint y: 138, distance: 15.0
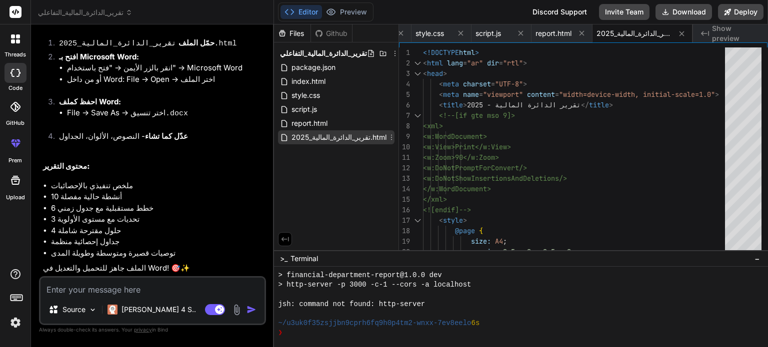
click at [331, 138] on span "تقرير_الدائرة_المالية_2025.html" at bounding box center [338, 137] width 97 height 12
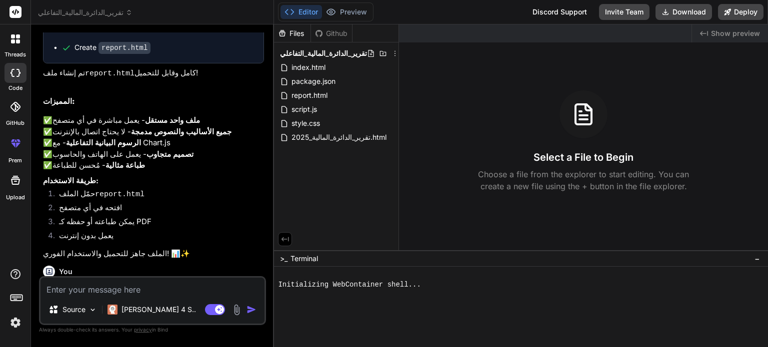
scroll to position [1277, 0]
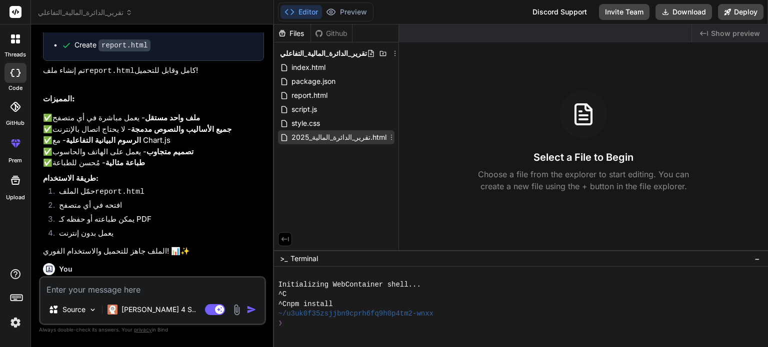
click at [341, 140] on span "تقرير_الدائرة_المالية_2025.html" at bounding box center [338, 137] width 97 height 12
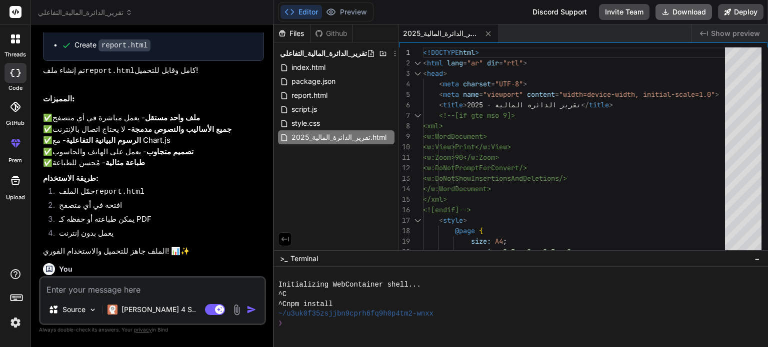
click at [684, 16] on button "Download" at bounding box center [683, 12] width 56 height 16
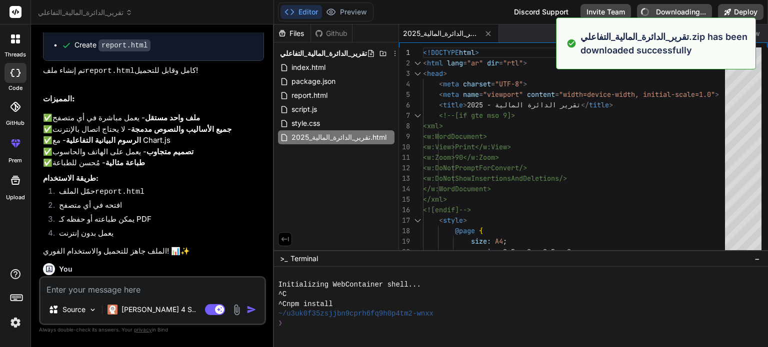
type textarea "x"
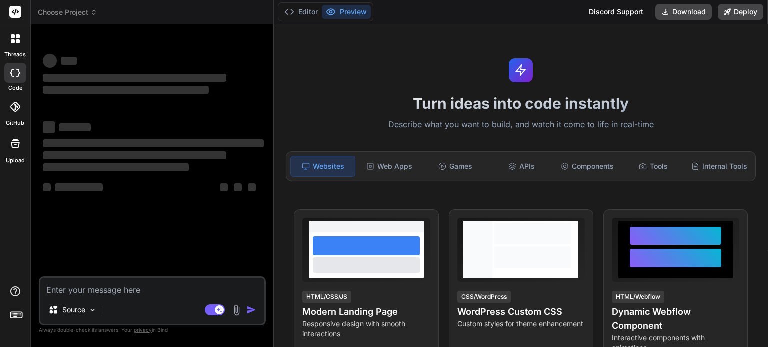
type textarea "x"
click at [156, 290] on textarea at bounding box center [152, 287] width 224 height 18
type textarea "ب"
type textarea "x"
type textarea "بد"
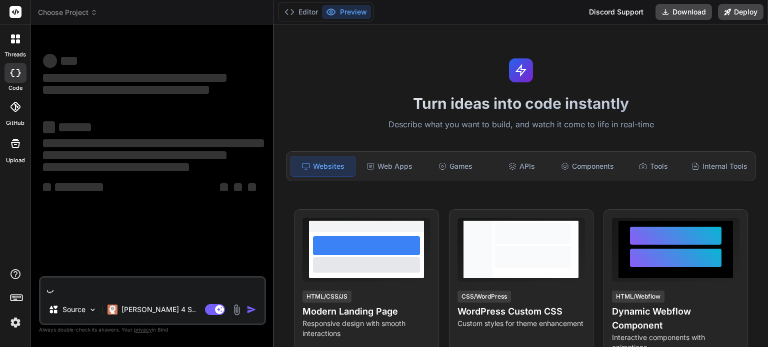
type textarea "x"
type textarea "بدي"
type textarea "x"
type textarea "بدي"
type textarea "x"
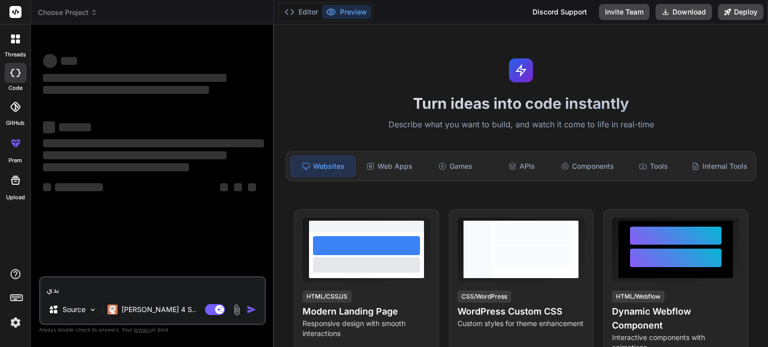
type textarea "بدي ه"
type textarea "x"
type textarea "بدي ها"
type textarea "x"
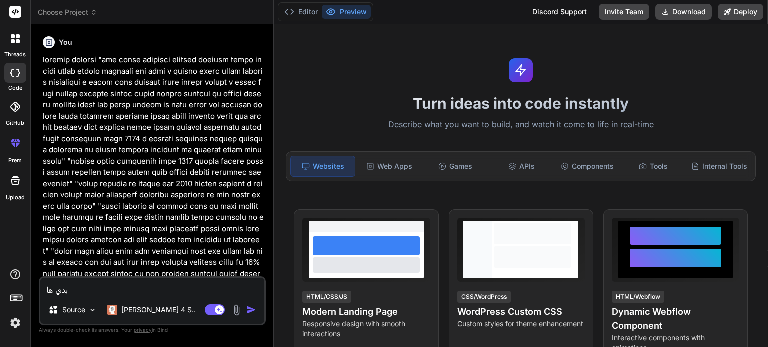
type textarea "بدي هاد"
type textarea "x"
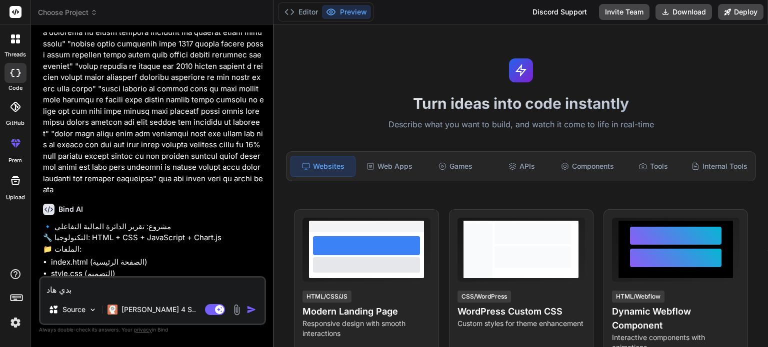
type textarea "بدي هاد"
type textarea "x"
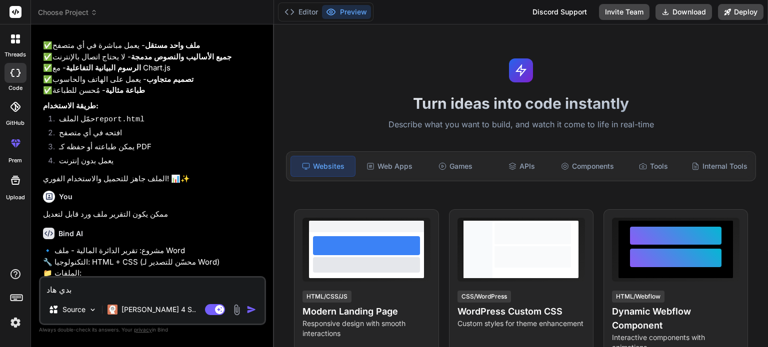
type textarea "بدي هاد ا"
type textarea "x"
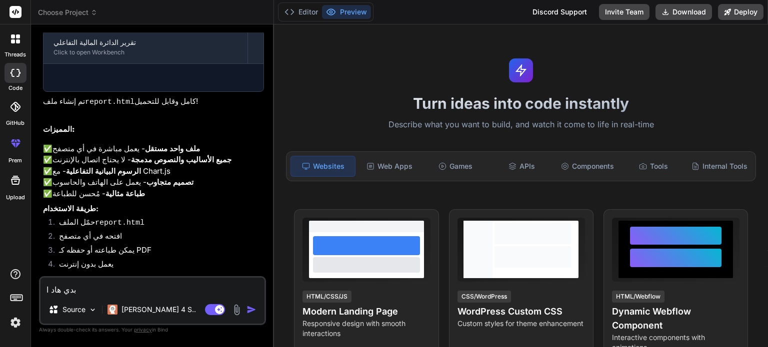
type textarea "بدي هاد ال"
type textarea "x"
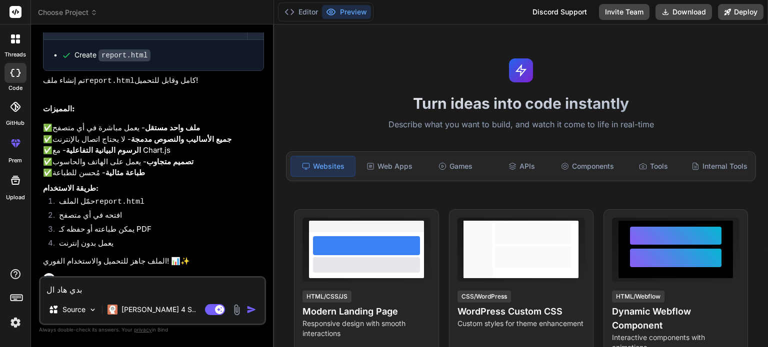
scroll to position [1277, 0]
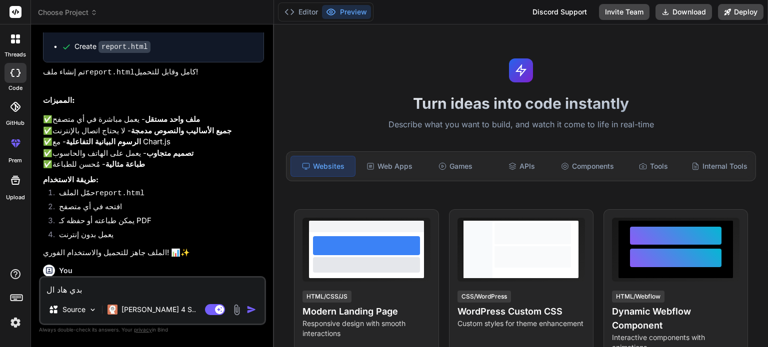
type textarea "بدي هاد الت"
type textarea "x"
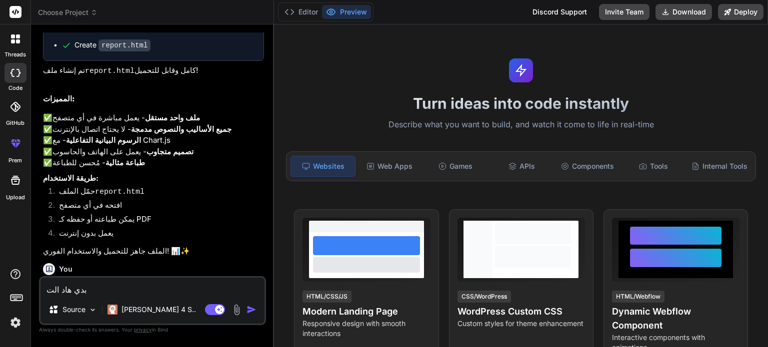
type textarea "بدي هاد التق"
type textarea "x"
type textarea "بدي هاد التقر"
type textarea "x"
type textarea "بدي هاد التقري"
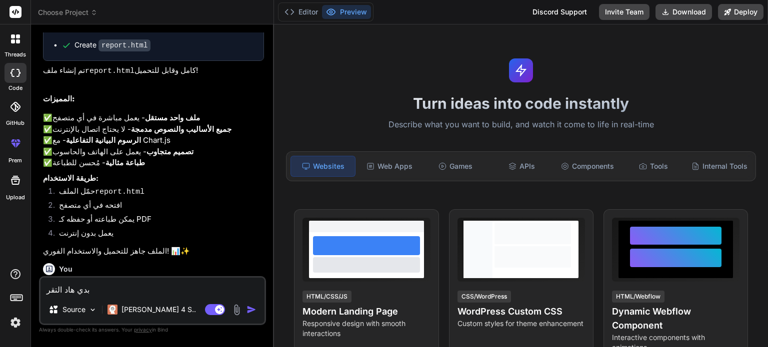
type textarea "x"
type textarea "بدي هاد التقرير"
type textarea "x"
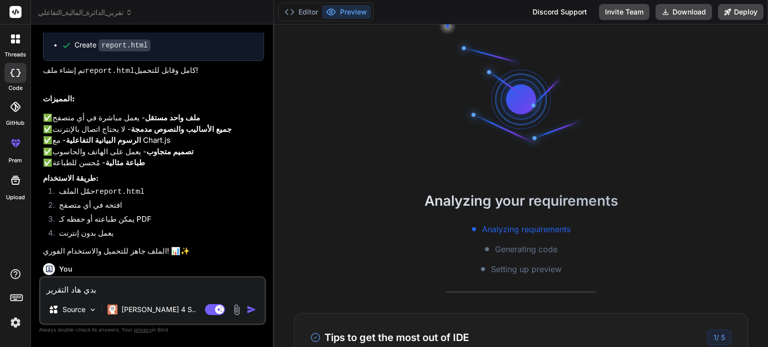
scroll to position [19, 0]
type textarea "بدي هاد التقرير"
type textarea "x"
type textarea "بدي هاد التقرير ك"
type textarea "x"
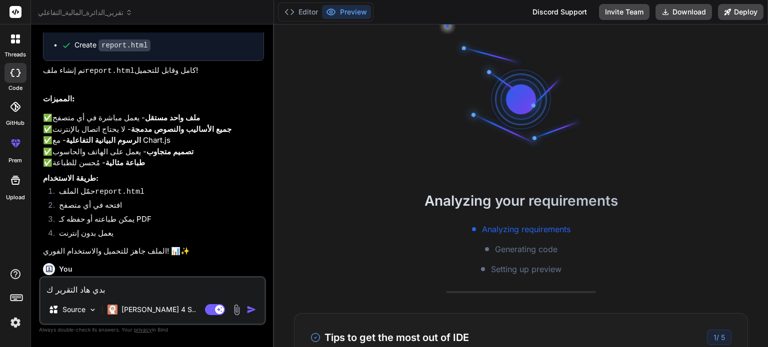
type textarea "بدي هاد التقرير كل"
type textarea "x"
type textarea "بدي هاد التقرير كله"
type textarea "x"
type textarea "بدي هاد التقرير كله"
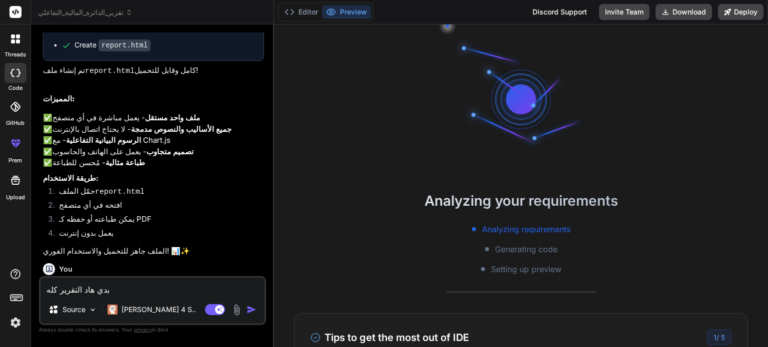
type textarea "x"
type textarea "بدي هاد التقرير كله ت"
type textarea "x"
type textarea "بدي هاد التقرير كله تم"
type textarea "x"
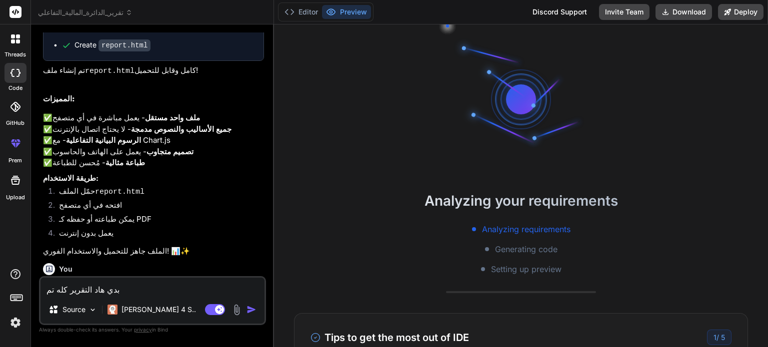
type textarea "بدي هاد التقرير كله تمث"
type textarea "x"
type textarea "بدي هاد التقرير كله تمثي"
type textarea "x"
type textarea "بدي هاد التقرير كله تمثيل"
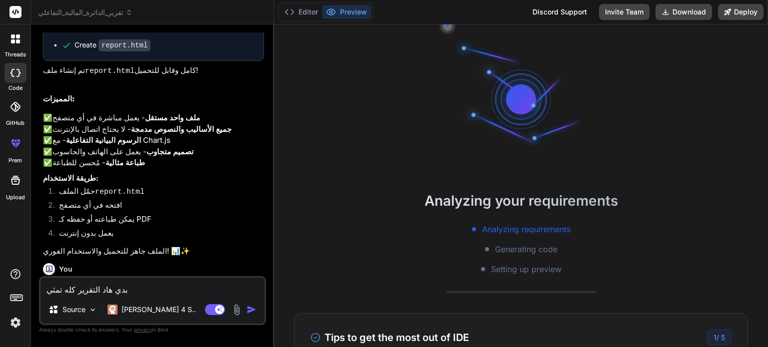
type textarea "x"
type textarea "بدي هاد التقرير كله تمثيلت"
type textarea "x"
type textarea "بدي هاد التقرير كله تمثيل"
type textarea "x"
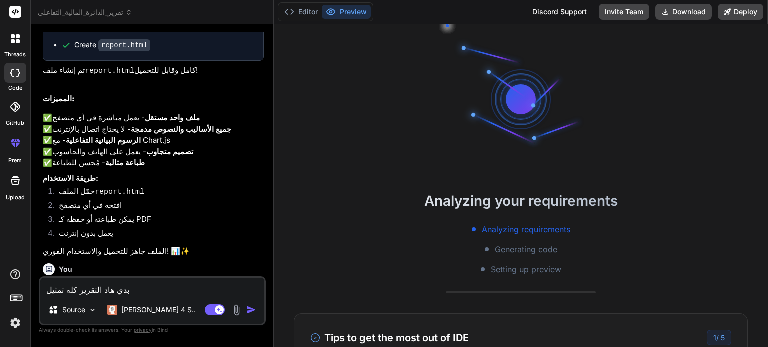
type textarea "بدي هاد التقرير كله تمثيلا"
type textarea "x"
type textarea "بدي هاد التقرير كله تمثيلات"
type textarea "x"
type textarea "بدي هاد التقرير كله تمثيلات"
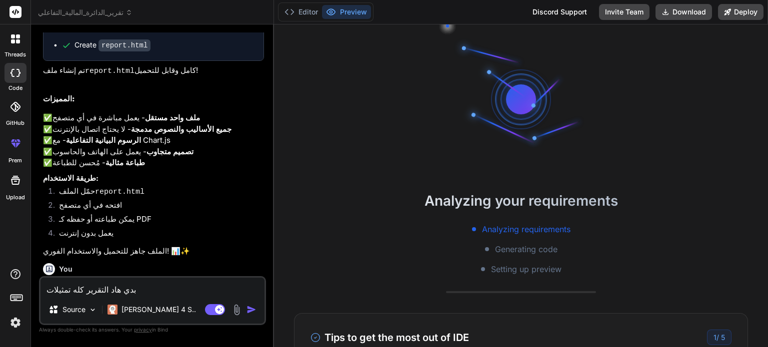
type textarea "x"
type textarea "بدي هاد التقرير كله تمثيلات ب"
type textarea "x"
type textarea "بدي هاد التقرير كله تمثيلات بي"
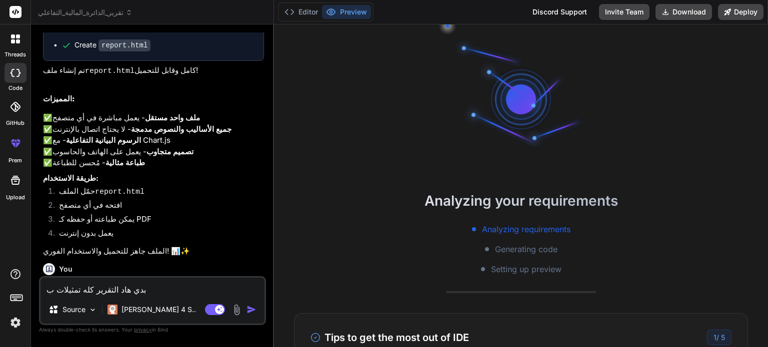
type textarea "x"
type textarea "بدي هاد التقرير كله تمثيلات بيا"
type textarea "x"
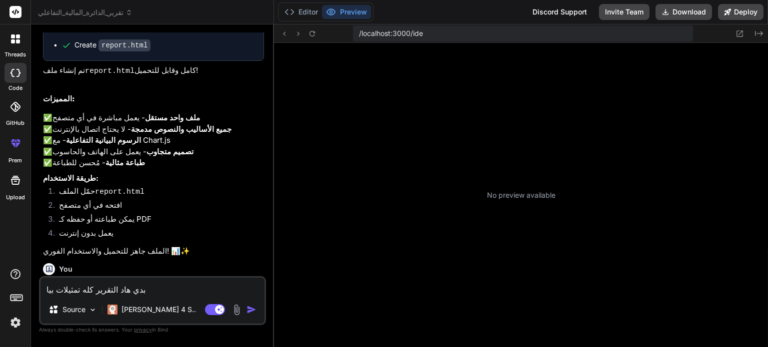
type textarea "بدي هاد التقرير كله تمثيلات بيان"
type textarea "x"
type textarea "بدي هاد التقرير كله تمثيلات بياني"
type textarea "x"
type textarea "بدي هاد التقرير كله تمثيلات بيانية"
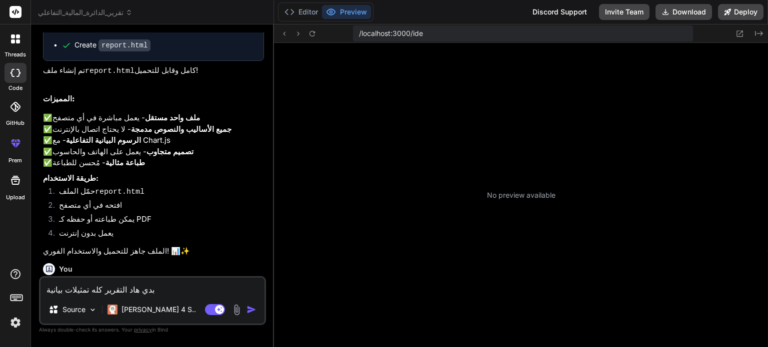
type textarea "x"
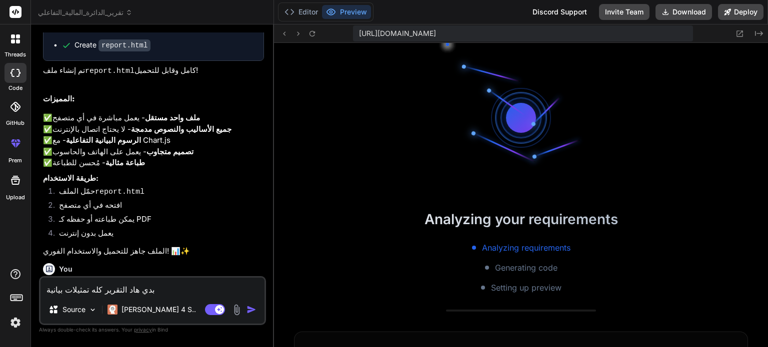
type textarea "بدي هاد التقرير كله تمثيلات بيانية"
type textarea "x"
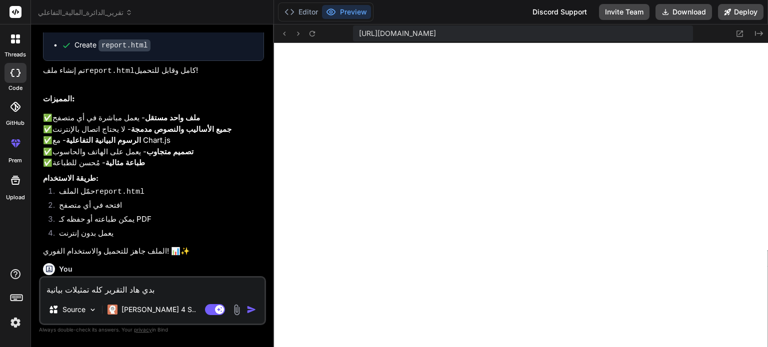
type textarea "بدي هاد التقرير كله تمثيلات بيانية و"
type textarea "x"
type textarea "بدي هاد التقرير كله تمثيلات بيانية ور"
type textarea "x"
type textarea "بدي هاد التقرير كله تمثيلات بيانية ورس"
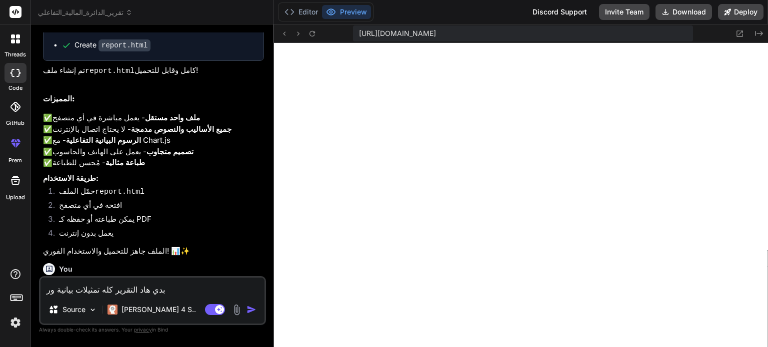
type textarea "x"
type textarea "بدي هاد التقرير كله تمثيلات بيانية ورسو"
type textarea "x"
type textarea "بدي هاد التقرير كله تمثيلات بيانية ورسوم"
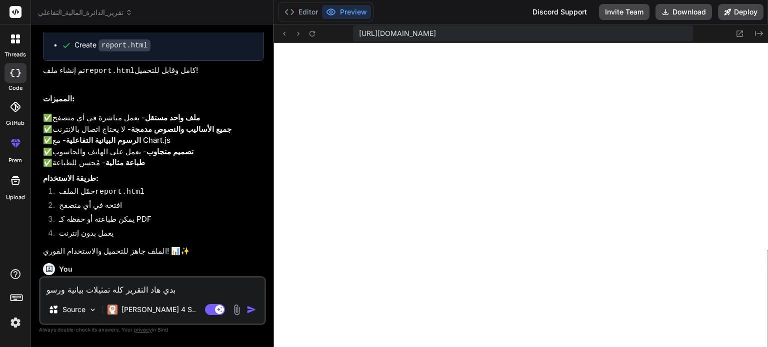
type textarea "x"
type textarea "بدي هاد التقرير كله تمثيلات بيانية ورسوما"
type textarea "x"
type textarea "بدي هاد التقرير كله تمثيلات بيانية ورسومات"
type textarea "x"
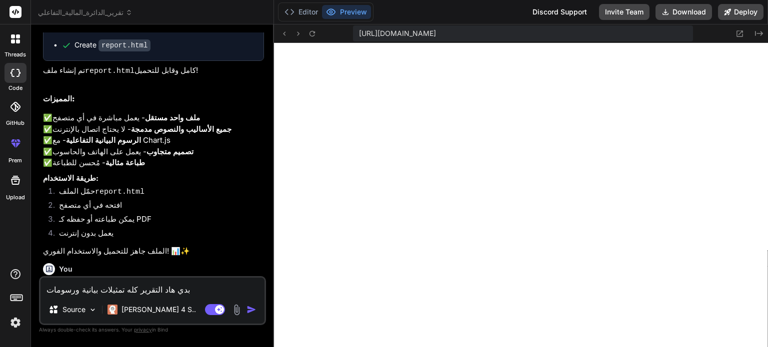
type textarea "بدي هاد التقرير كله تمثيلات بيانية ورسومات"
type textarea "x"
type textarea "بدي هاد التقرير كله تمثيلات بيانية ورسومات ت"
type textarea "x"
type textarea "بدي هاد التقرير كله تمثيلات بيانية ورسومات تو"
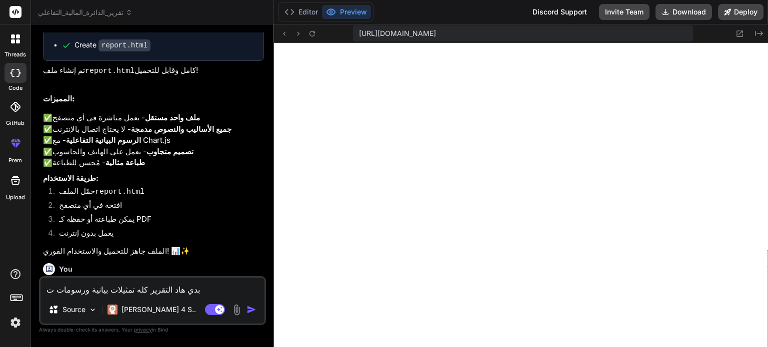
type textarea "x"
type textarea "بدي هاد التقرير كله تمثيلات بيانية ورسومات توض"
type textarea "x"
type textarea "بدي هاد التقرير كله تمثيلات بيانية ورسومات توضي"
type textarea "x"
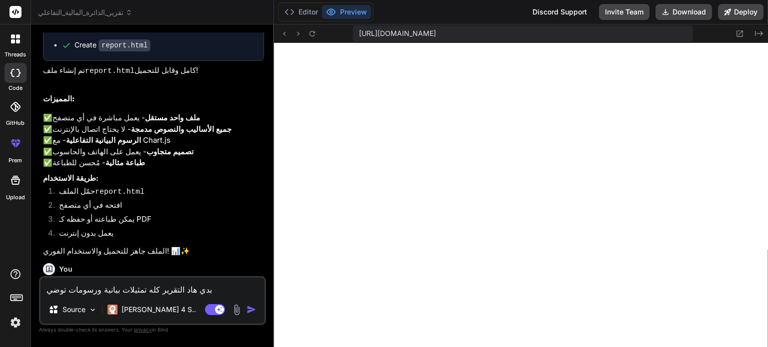
type textarea "بدي هاد التقرير كله تمثيلات بيانية ورسومات توضيح"
type textarea "x"
type textarea "بدي هاد التقرير كله تمثيلات بيانية ورسومات توضيحة"
type textarea "x"
type textarea "بدي هاد التقرير كله تمثيلات بيانية ورسومات توضيحة"
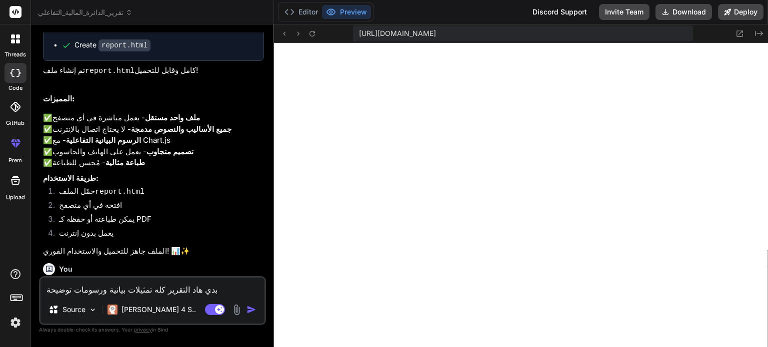
type textarea "x"
type textarea "بدي هاد التقرير كله تمثيلات بيانية ورسومات توضيحة"
type textarea "x"
type textarea "بدي هاد التقرير كله تمثيلات بيانية ورسومات توضيحة و"
type textarea "x"
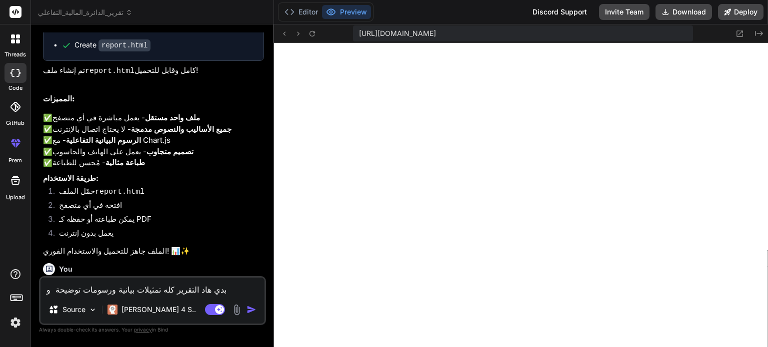
type textarea "بدي هاد التقرير كله تمثيلات بيانية ورسومات توضيحة وص"
type textarea "x"
type textarea "بدي هاد التقرير كله تمثيلات بيانية ورسومات توضيحة وصي"
type textarea "x"
type textarea "بدي هاد التقرير كله تمثيلات بيانية ورسومات توضيحة وصيغ"
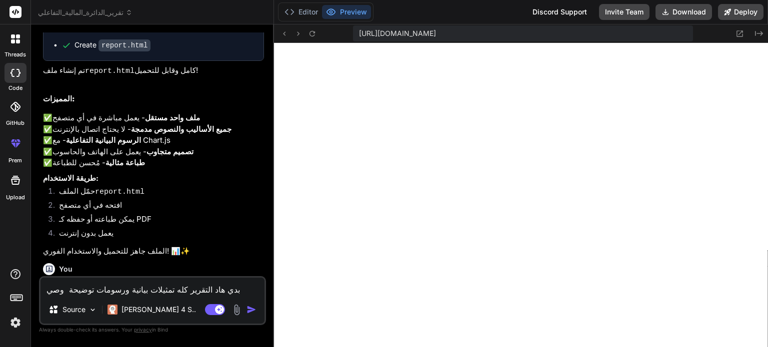
type textarea "x"
type textarea "بدي هاد التقرير كله تمثيلات بيانية ورسومات توضيحة وصيغة"
type textarea "x"
type textarea "بدي هاد التقرير كله تمثيلات بيانية ورسومات توضيحة وصيغة"
type textarea "x"
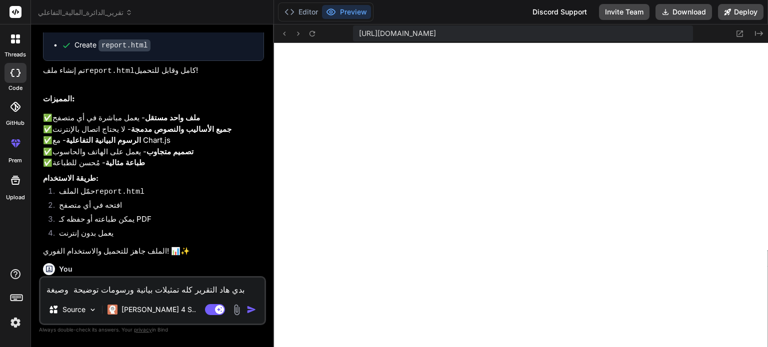
type textarea "بدي هاد التقرير كله تمثيلات بيانية ورسومات توضيحة وصيغة ت"
type textarea "x"
type textarea "بدي هاد التقرير كله تمثيلات بيانية ورسومات توضيحة وصيغة تت"
type textarea "x"
type textarea "بدي هاد التقرير كله تمثيلات بيانية ورسومات توضيحة وصيغة تتح"
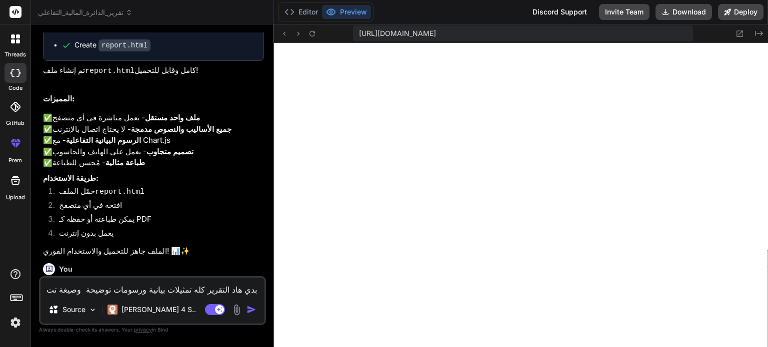
type textarea "x"
type textarea "بدي هاد التقرير كله تمثيلات بيانية ورسومات توضيحة وصيغة تتحو"
type textarea "x"
type textarea "بدي هاد التقرير كله تمثيلات بيانية ورسومات توضيحة وصيغة تتحول"
type textarea "x"
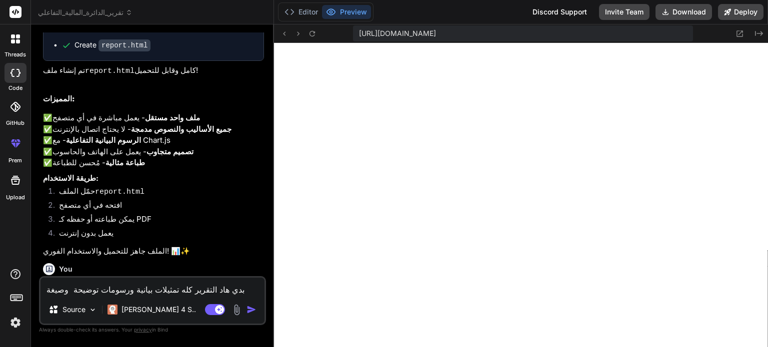
type textarea "بدي هاد التقرير كله تمثيلات بيانية ورسومات توضيحة وصيغة تتحول"
type textarea "x"
type textarea "بدي هاد التقرير كله تمثيلات بيانية ورسومات توضيحة وصيغة تتحول ل"
type textarea "x"
type textarea "بدي هاد التقرير كله تمثيلات بيانية ورسومات توضيحة وصيغة تتحول لو"
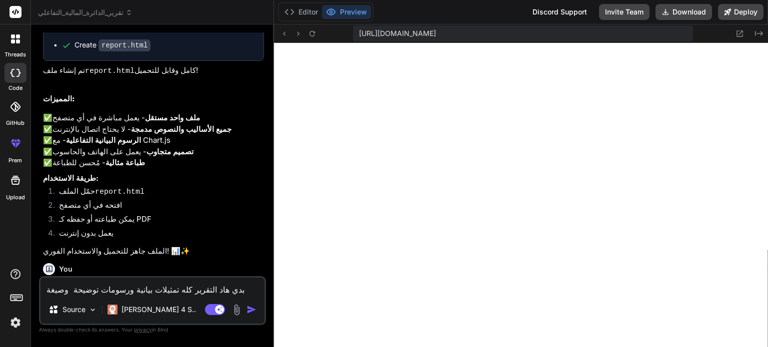
type textarea "x"
type textarea "بدي هاد التقرير كله تمثيلات بيانية ورسومات توضيحة وصيغة تتحول لور"
type textarea "x"
type textarea "بدي هاد التقرير كله تمثيلات بيانية ورسومات توضيحة وصيغة تتحول لورد"
type textarea "x"
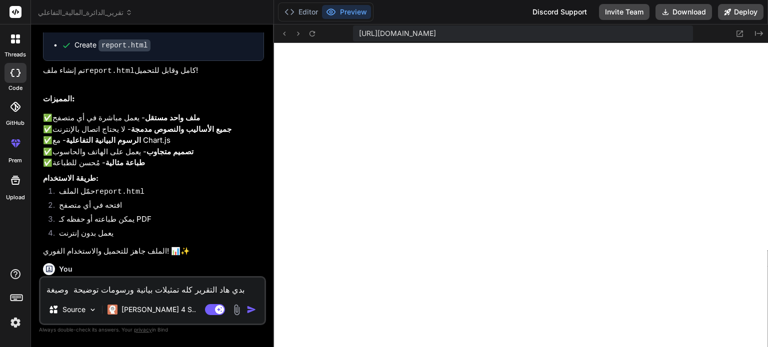
type textarea "بدي هاد التقرير كله تمثيلات بيانية ورسومات توضيحة وصيغة تتحول لورد"
type textarea "x"
type textarea "بدي هاد التقرير كله تمثيلات بيانية ورسومات توضيحة وصيغة تتحول لورد :"
type textarea "x"
type textarea "lor ips dolorsi ame consect adipis elitsed doeius tempo incid utla :etdol magna…"
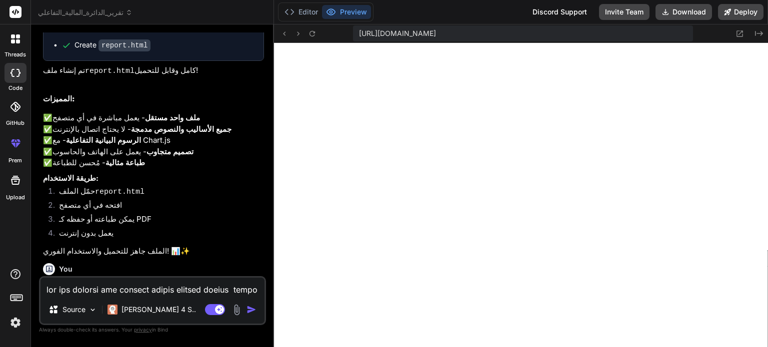
scroll to position [2339, 0]
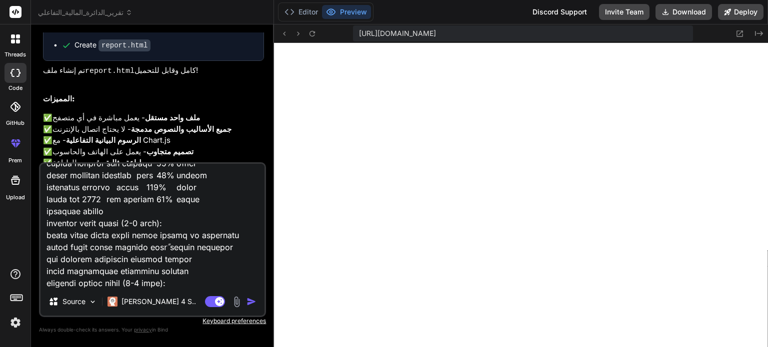
type textarea "x"
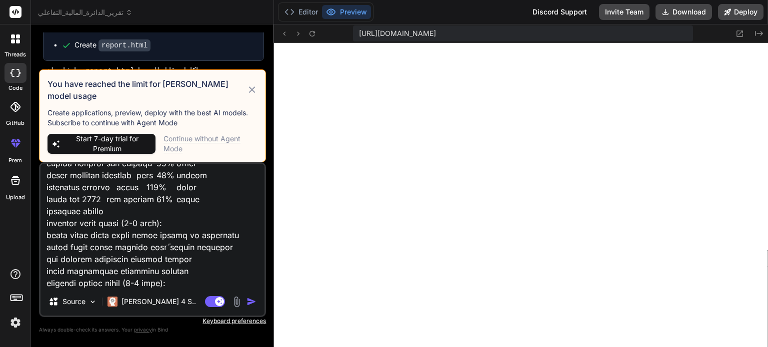
type textarea "lor ips dolorsi ame consect adipis elitsed doeius tempo incid utla :etdol magna…"
click at [249, 300] on img "button" at bounding box center [251, 302] width 10 height 10
click at [257, 301] on button "button" at bounding box center [253, 302] width 14 height 10
click at [250, 93] on icon at bounding box center [251, 89] width 6 height 6
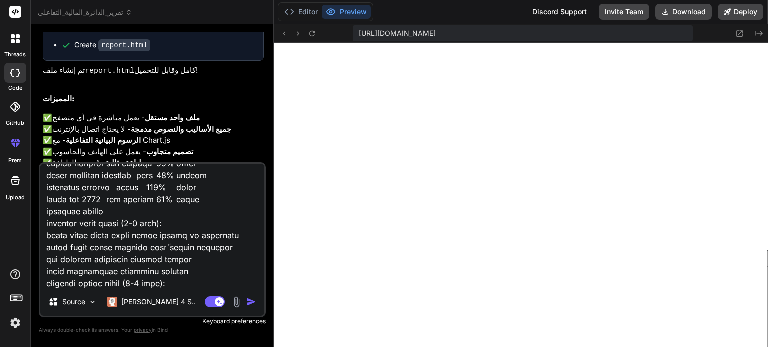
click at [248, 301] on img "button" at bounding box center [251, 302] width 10 height 10
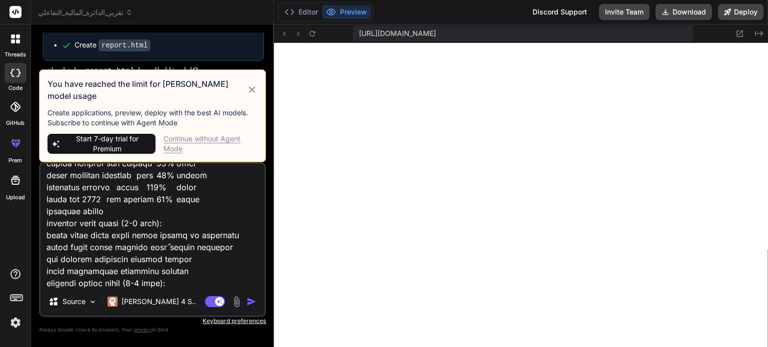
click at [251, 301] on img "button" at bounding box center [251, 302] width 10 height 10
drag, startPoint x: 124, startPoint y: 133, endPoint x: 121, endPoint y: 145, distance: 12.0
click at [124, 137] on div "You have reached the limit for [PERSON_NAME] model usage Create applications, p…" at bounding box center [152, 115] width 227 height 93
click at [120, 146] on span "Start 7-day trial for Premium" at bounding box center [107, 144] width 88 height 20
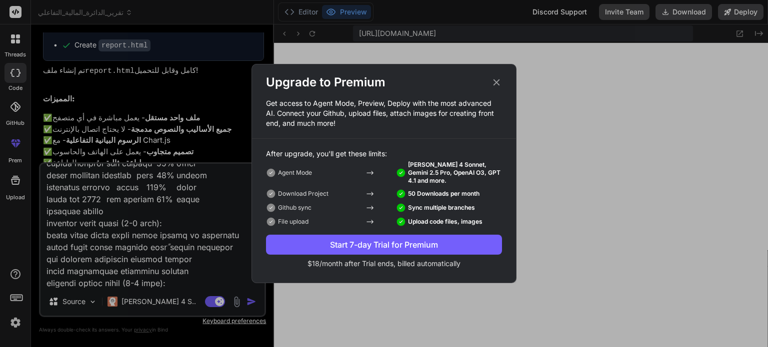
click at [500, 83] on icon at bounding box center [496, 82] width 11 height 11
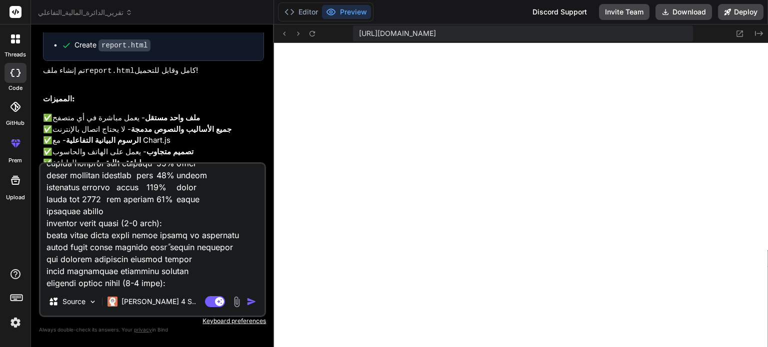
click at [252, 306] on img "button" at bounding box center [251, 302] width 10 height 10
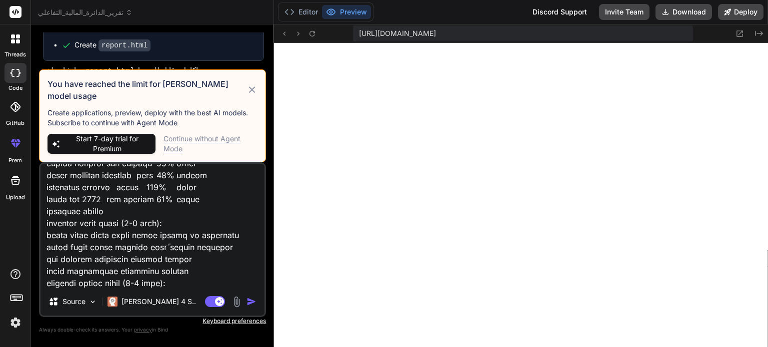
click at [258, 96] on div "You have reached the limit for [PERSON_NAME] model usage Create applications, p…" at bounding box center [152, 115] width 227 height 93
click at [254, 96] on icon at bounding box center [251, 90] width 11 height 12
type textarea "x"
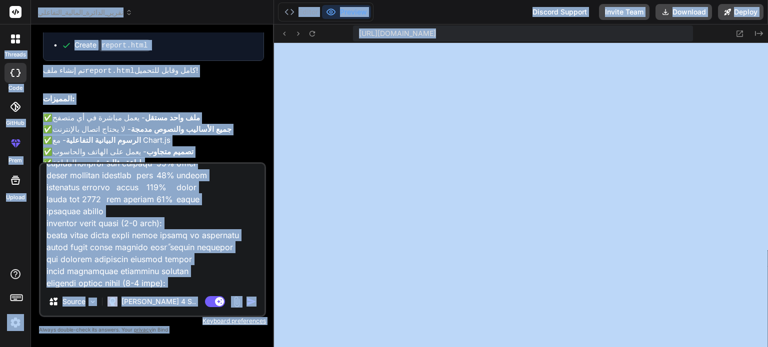
click at [143, 229] on textarea at bounding box center [152, 226] width 224 height 124
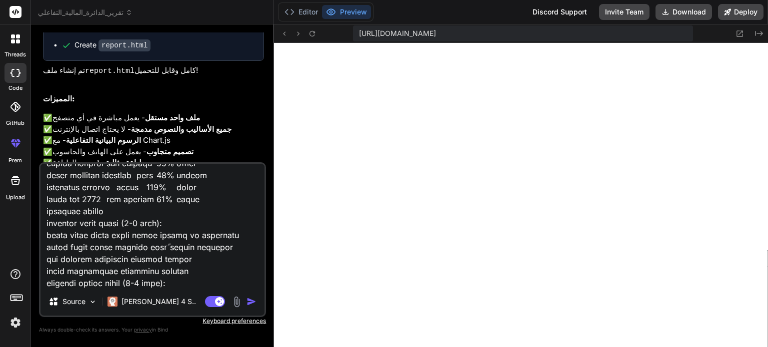
click at [104, 207] on textarea at bounding box center [152, 226] width 224 height 124
type textarea "x"
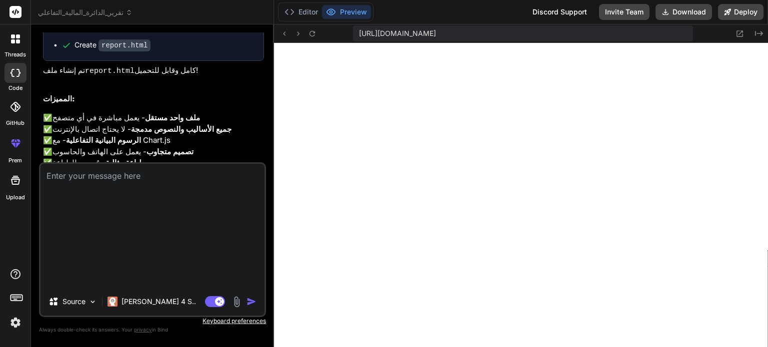
scroll to position [0, 0]
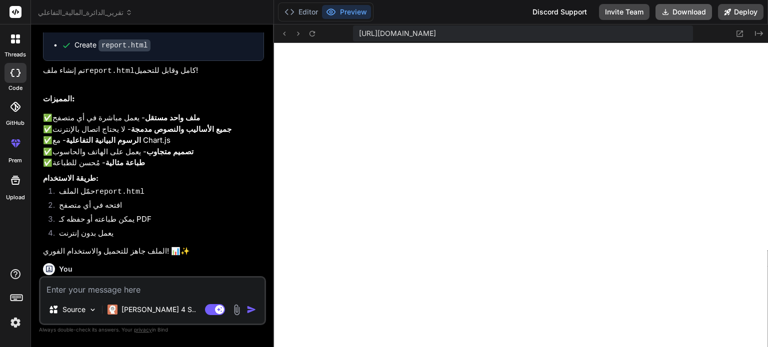
click at [680, 12] on button "Download" at bounding box center [683, 12] width 56 height 16
click at [297, 15] on button "Editor" at bounding box center [300, 12] width 41 height 14
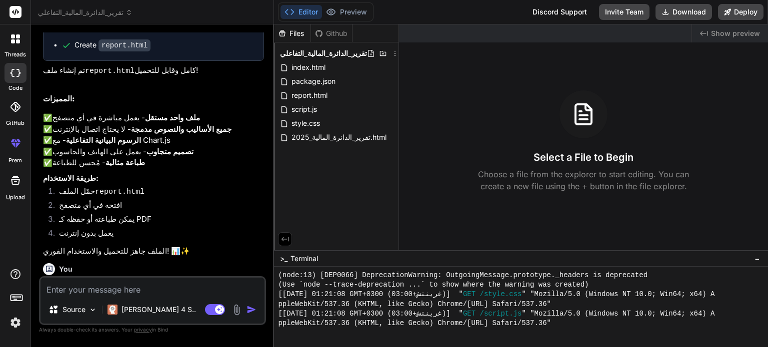
click at [287, 12] on icon at bounding box center [289, 12] width 10 height 10
click at [296, 11] on button "Editor" at bounding box center [300, 12] width 41 height 14
click at [294, 11] on polyline at bounding box center [292, 11] width 2 height 5
click at [291, 13] on icon at bounding box center [289, 12] width 10 height 10
click at [330, 11] on circle at bounding box center [331, 12] width 2 height 2
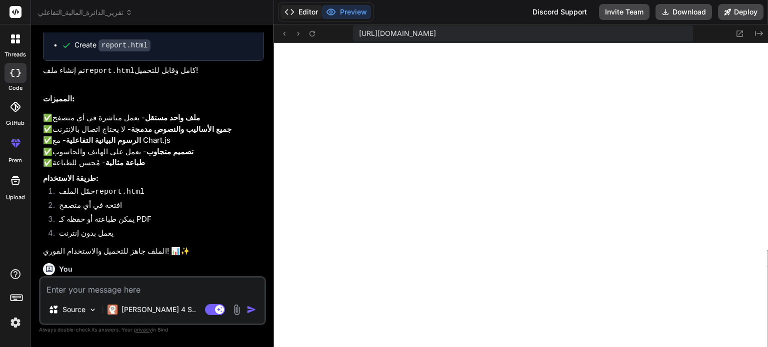
click at [300, 11] on button "Editor" at bounding box center [300, 12] width 41 height 14
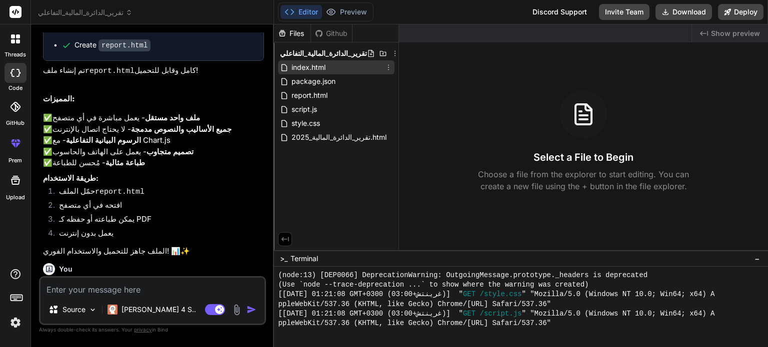
click at [311, 64] on span "index.html" at bounding box center [308, 67] width 36 height 12
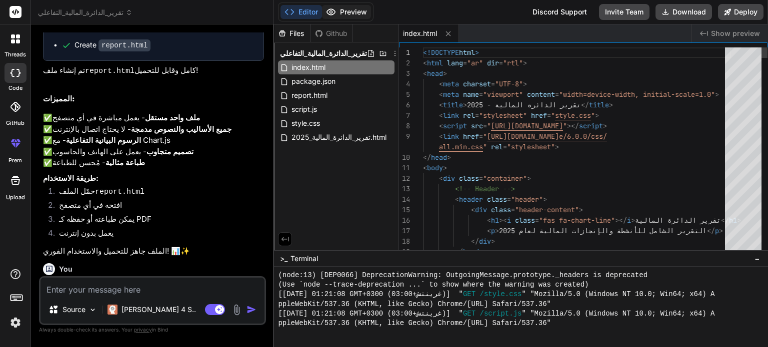
type textarea "x"
click at [342, 11] on button "Preview" at bounding box center [346, 12] width 49 height 14
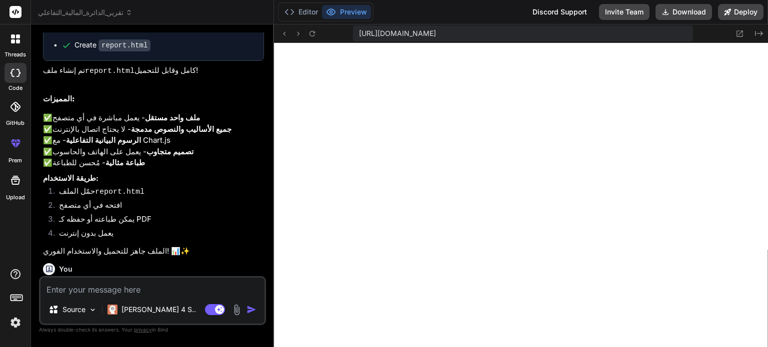
click at [173, 289] on textarea at bounding box center [152, 287] width 224 height 18
type textarea "ب"
type textarea "x"
type textarea "بق"
type textarea "x"
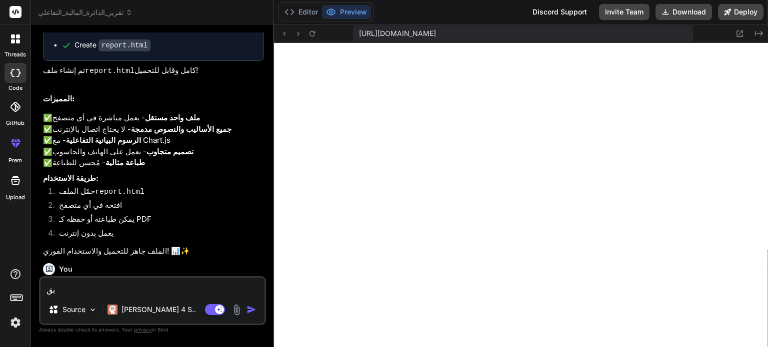
type textarea "بقد"
type textarea "x"
type textarea "بقدر"
type textarea "x"
type textarea "بقدر"
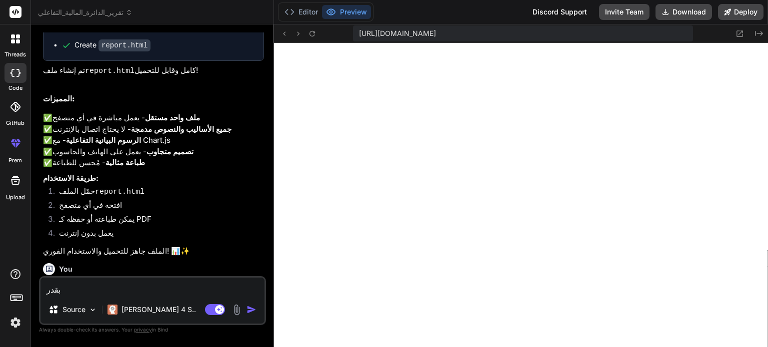
type textarea "x"
type textarea "بقدر ا"
type textarea "x"
type textarea "بقدر اط"
type textarea "x"
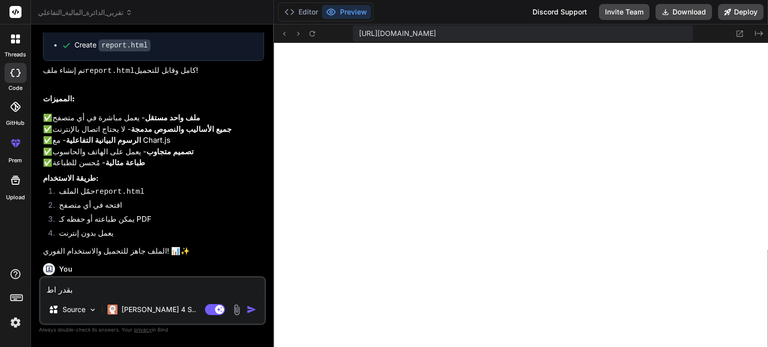
type textarea "بقدر اطل"
type textarea "x"
type textarea "بقدر اطلب"
type textarea "x"
type textarea "بقدر اطلب"
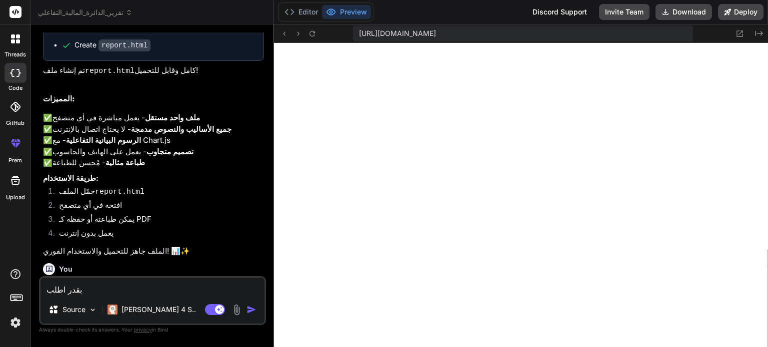
type textarea "x"
type textarea "بقدر اطلب م"
type textarea "x"
type textarea "بقدر اطلب من"
type textarea "x"
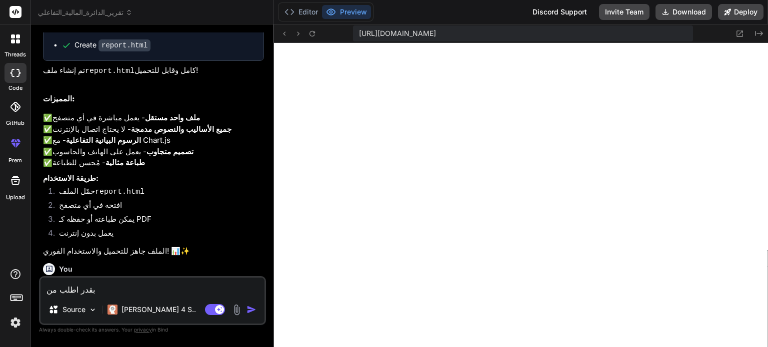
type textarea "بقدر اطلب منك"
type textarea "x"
type textarea "بقدر اطلب منك"
type textarea "x"
type textarea "بقدر اطلب منك ت"
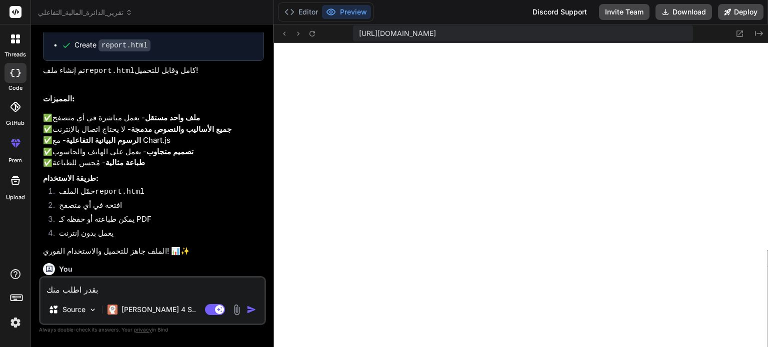
type textarea "x"
type textarea "بقدر اطلب منك تع"
type textarea "x"
type textarea "بقدر اطلب منك تعم"
type textarea "x"
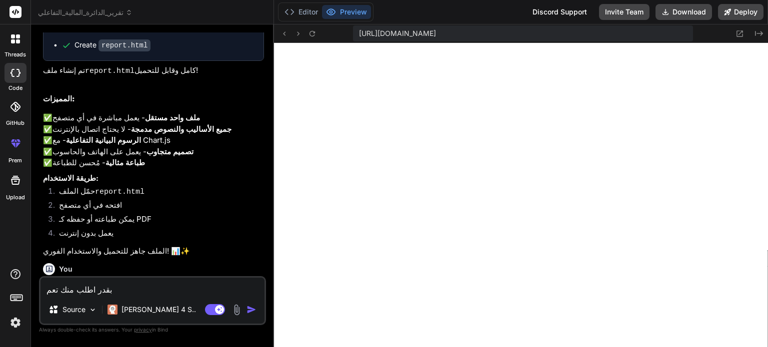
type textarea "بقدر اطلب منك تعمل"
type textarea "x"
type textarea "بقدر اطلب منك تعمل"
type textarea "x"
type textarea "بقدر اطلب منك تعمل ا"
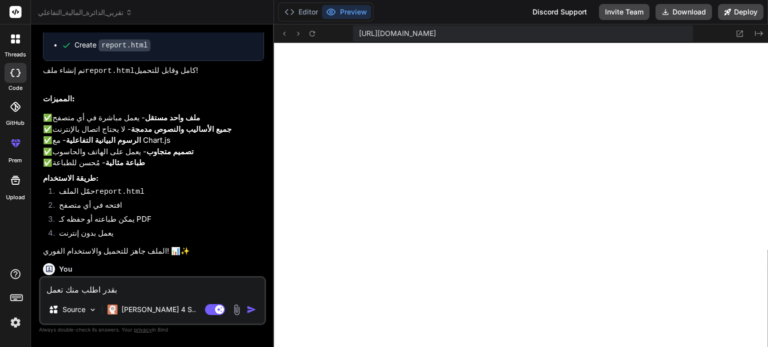
type textarea "x"
type textarea "بقدر اطلب منك تعمل اس"
type textarea "x"
type textarea "بقدر اطلب منك تعمل است"
type textarea "x"
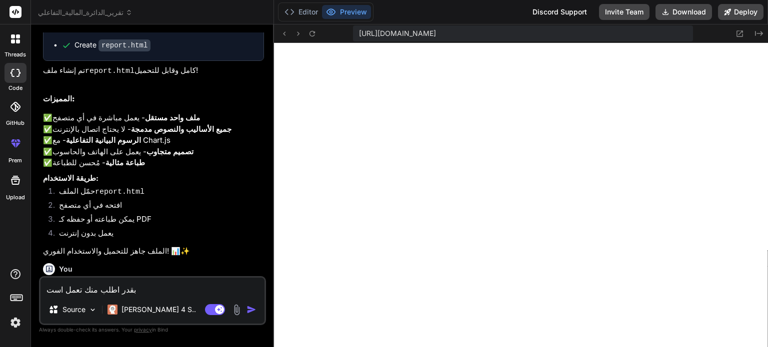
type textarea "بقدر اطلب منك تعمل استم"
type textarea "x"
type textarea "بقدر اطلب منك تعمل استما"
type textarea "x"
type textarea "بقدر اطلب منك تعمل استمار"
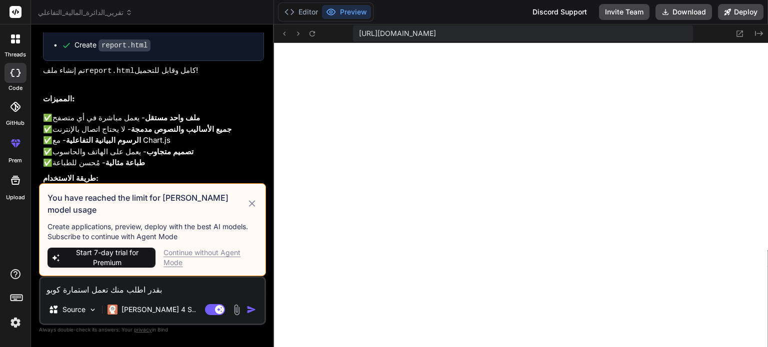
click at [251, 207] on icon at bounding box center [251, 203] width 6 height 6
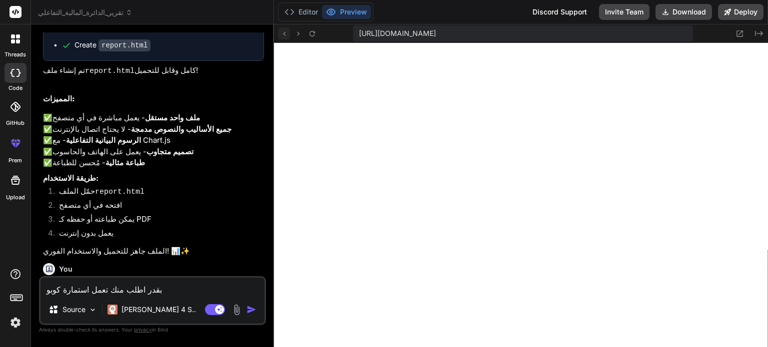
click at [282, 33] on icon at bounding box center [284, 33] width 8 height 8
click at [284, 32] on icon at bounding box center [284, 33] width 8 height 8
click at [300, 35] on icon at bounding box center [298, 33] width 8 height 8
click at [285, 13] on icon at bounding box center [289, 12] width 10 height 10
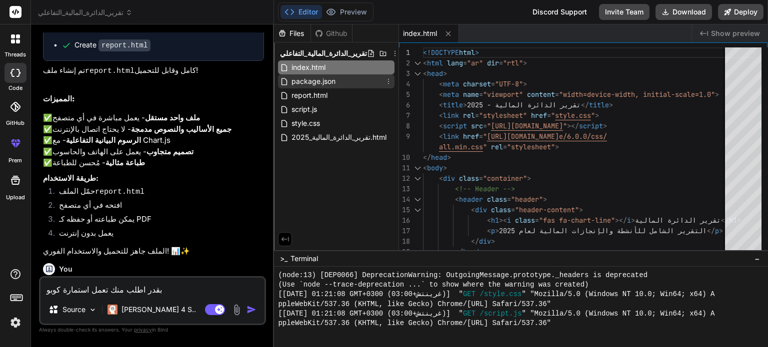
click at [314, 81] on span "package.json" at bounding box center [313, 81] width 46 height 12
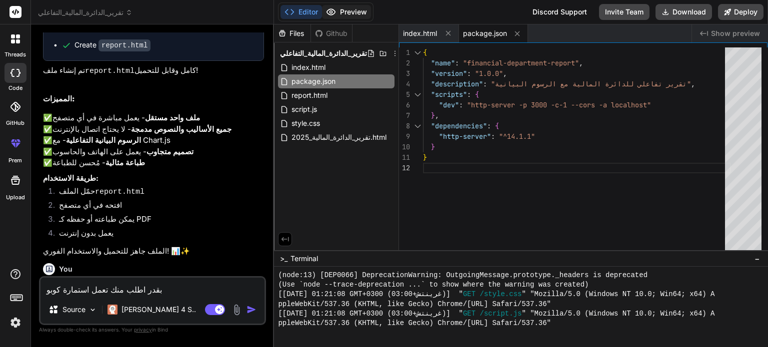
click at [338, 15] on button "Preview" at bounding box center [346, 12] width 49 height 14
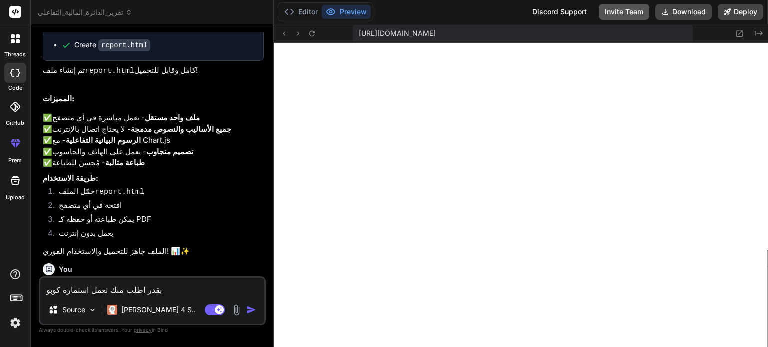
click at [610, 11] on button "Invite Team" at bounding box center [624, 12] width 50 height 16
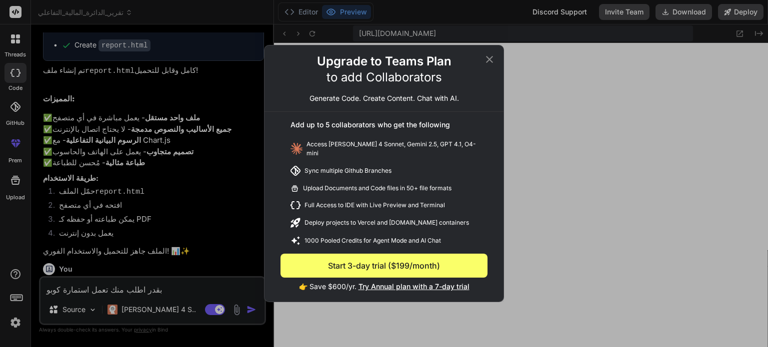
click at [574, 17] on div "Upgrade to Teams Plan to add Collaborators Generate Code. Create Content. Chat …" at bounding box center [384, 173] width 768 height 347
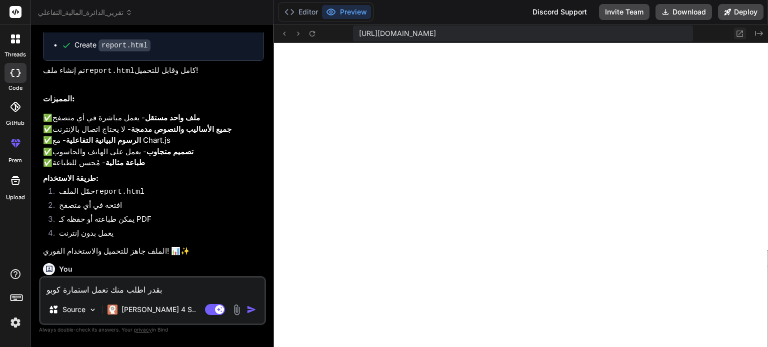
click at [741, 34] on icon at bounding box center [739, 33] width 8 height 8
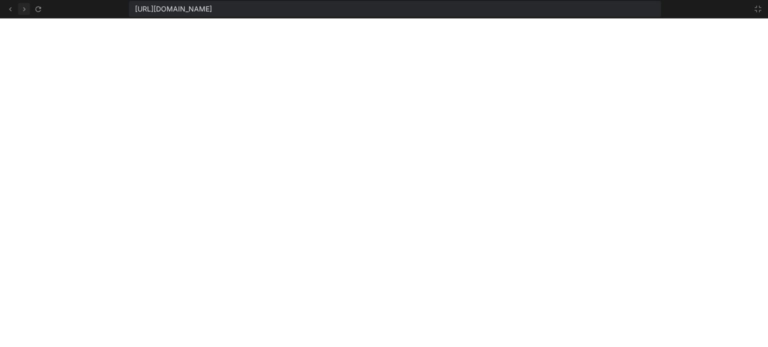
click at [26, 11] on icon at bounding box center [24, 9] width 8 height 8
click at [10, 11] on icon at bounding box center [10, 9] width 8 height 8
drag, startPoint x: 45, startPoint y: 11, endPoint x: 38, endPoint y: 11, distance: 7.0
click at [44, 11] on div "[URL][DOMAIN_NAME]" at bounding box center [384, 9] width 768 height 18
click at [38, 11] on icon at bounding box center [37, 8] width 5 height 5
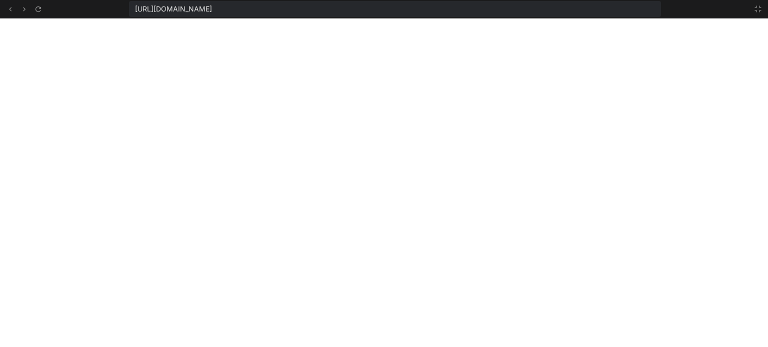
scroll to position [518, 0]
drag, startPoint x: 763, startPoint y: 9, endPoint x: 753, endPoint y: 9, distance: 10.0
click at [762, 9] on button at bounding box center [758, 9] width 12 height 12
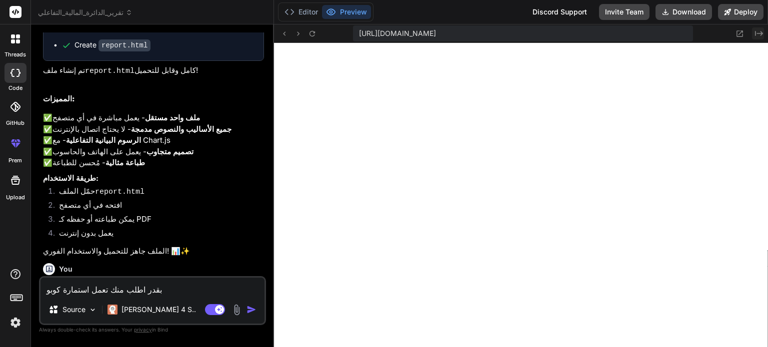
click at [760, 35] on icon "Created with Pixso." at bounding box center [759, 33] width 8 height 8
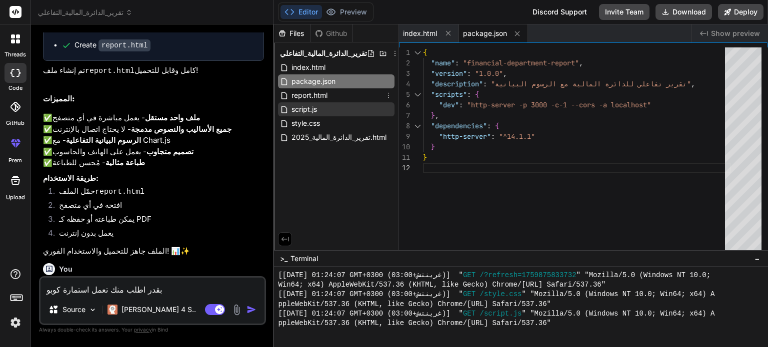
drag, startPoint x: 310, startPoint y: 92, endPoint x: 306, endPoint y: 107, distance: 16.0
click at [310, 92] on span "report.html" at bounding box center [309, 95] width 38 height 12
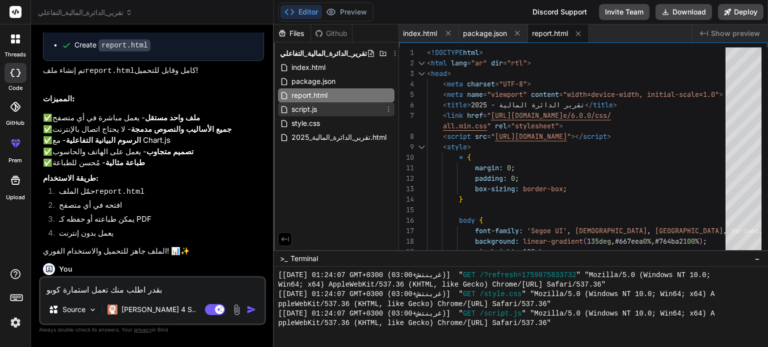
drag, startPoint x: 309, startPoint y: 109, endPoint x: 307, endPoint y: 114, distance: 5.7
click at [309, 108] on span "script.js" at bounding box center [303, 109] width 27 height 12
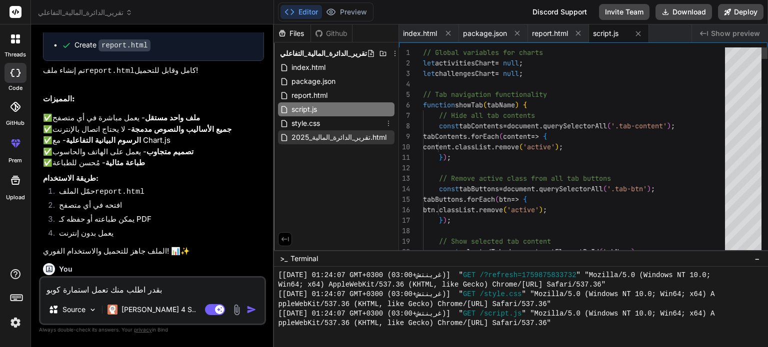
click at [307, 124] on span "style.css" at bounding box center [305, 123] width 30 height 12
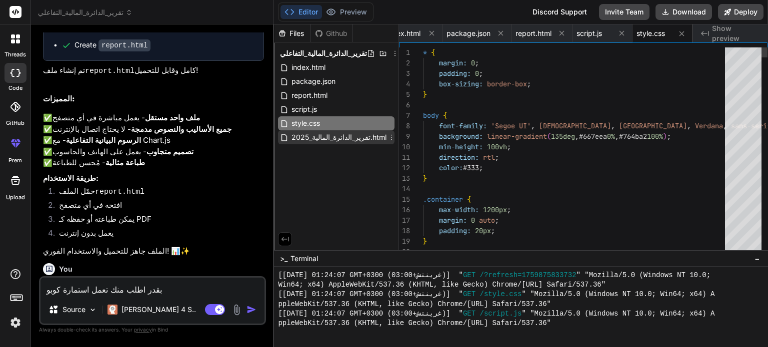
click at [308, 137] on span "تقرير_الدائرة_المالية_2025.html" at bounding box center [338, 137] width 97 height 12
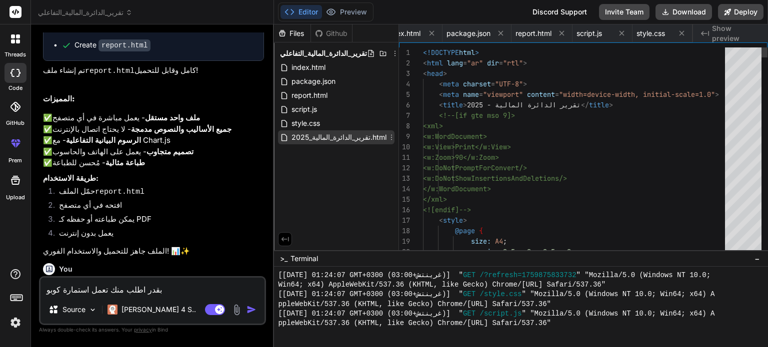
scroll to position [0, 116]
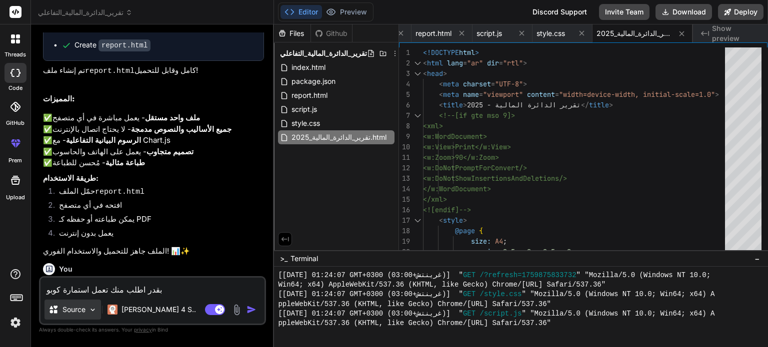
click at [68, 310] on p "Source" at bounding box center [73, 310] width 23 height 10
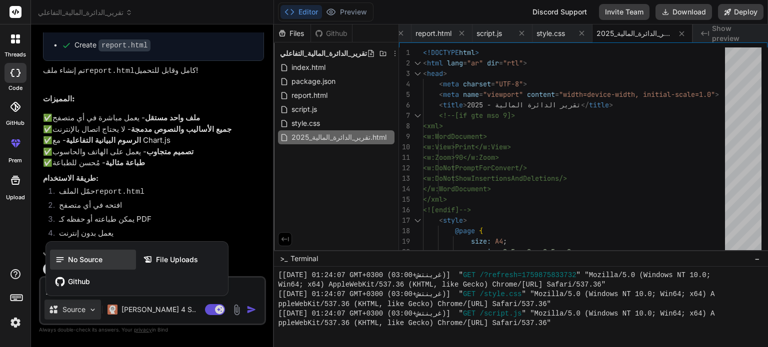
click at [84, 260] on span "No Source" at bounding box center [85, 260] width 34 height 10
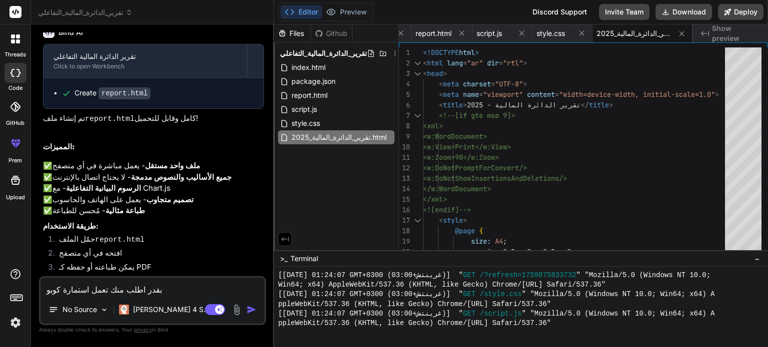
scroll to position [1227, 0]
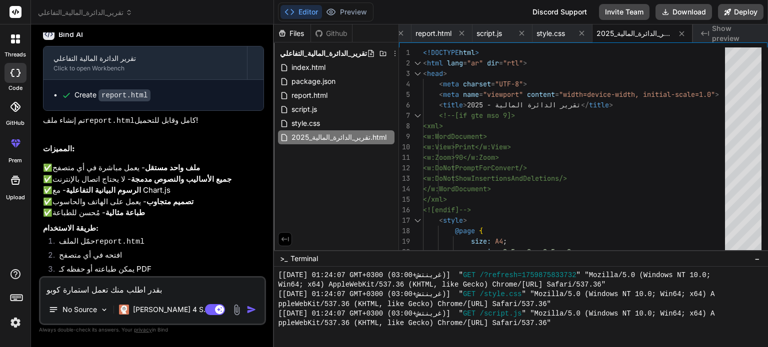
click at [248, 312] on img "button" at bounding box center [251, 310] width 10 height 10
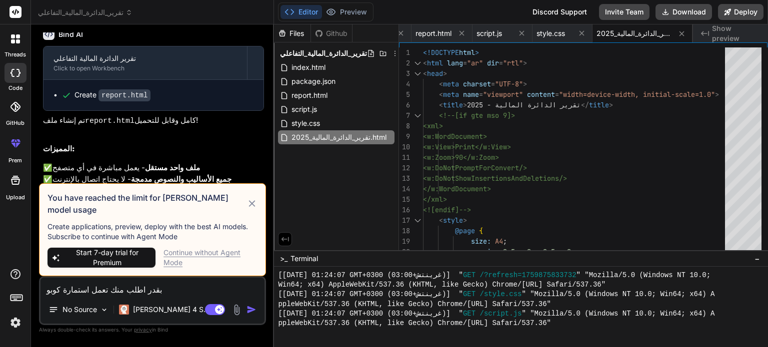
click at [252, 209] on icon at bounding box center [251, 204] width 11 height 12
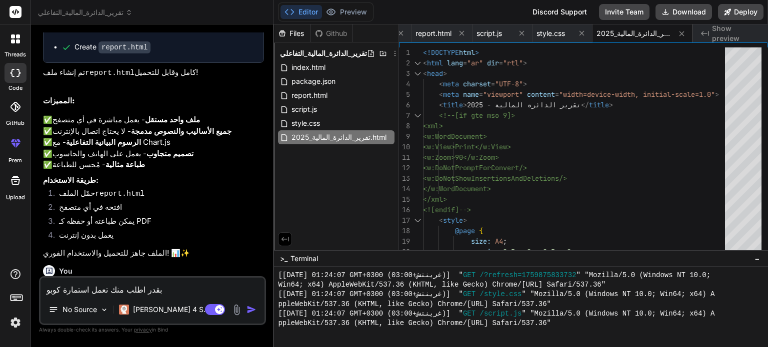
scroll to position [1277, 0]
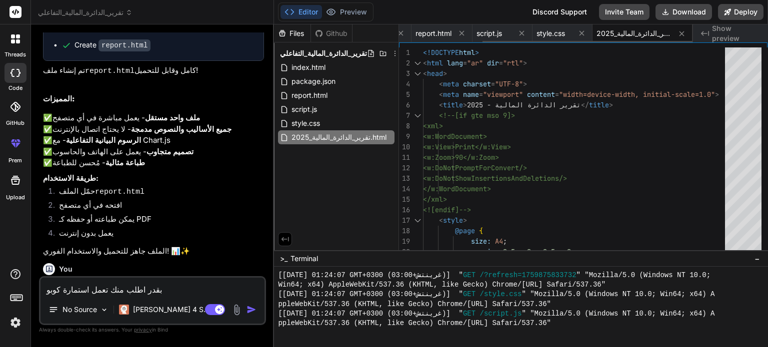
click at [632, 34] on span "تقرير_الدائرة_المالية_2025.html" at bounding box center [633, 33] width 75 height 10
click at [718, 32] on span "Show preview" at bounding box center [736, 33] width 48 height 20
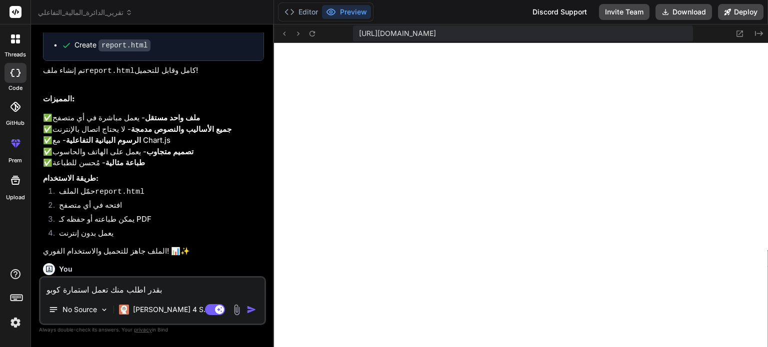
click at [14, 41] on icon at bounding box center [13, 41] width 4 height 4
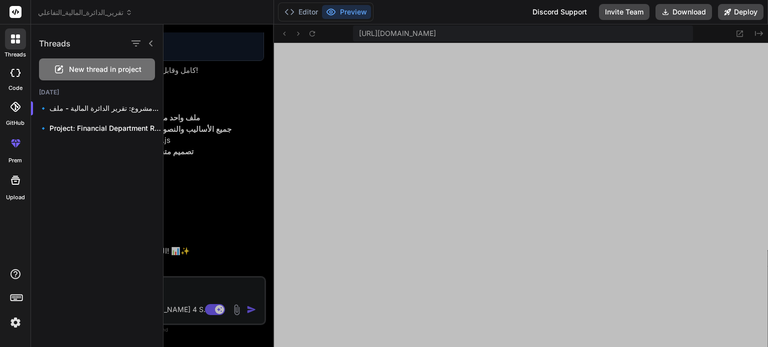
click at [109, 73] on span "New thread in project" at bounding box center [105, 69] width 72 height 10
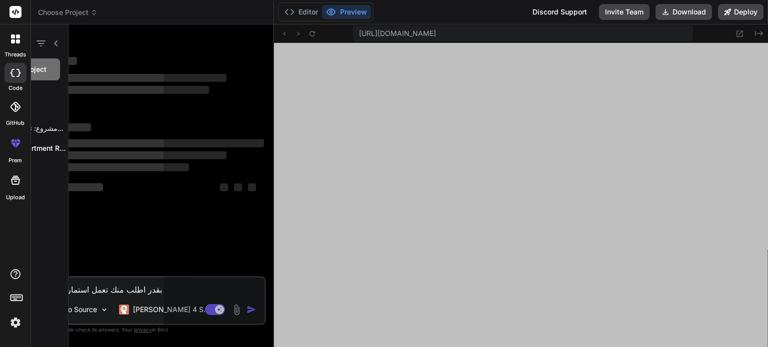
scroll to position [624, 0]
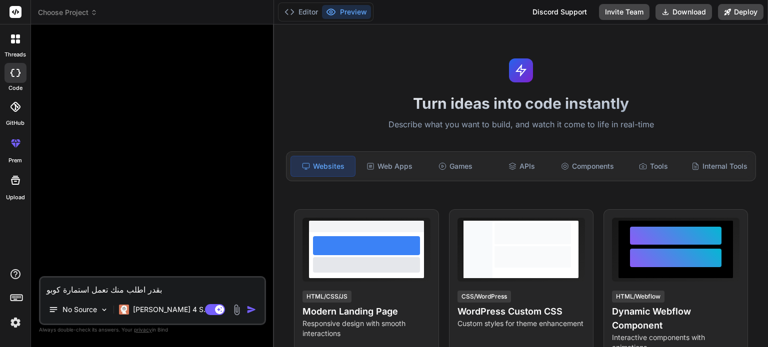
click at [254, 311] on img "button" at bounding box center [251, 310] width 10 height 10
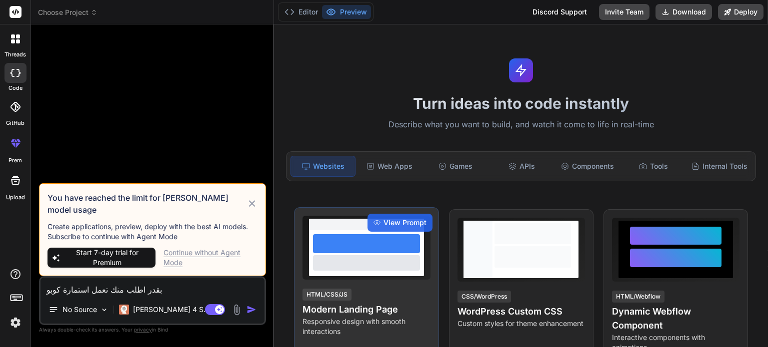
drag, startPoint x: 388, startPoint y: 239, endPoint x: 377, endPoint y: 240, distance: 10.5
click at [388, 240] on div at bounding box center [366, 243] width 107 height 19
click at [333, 249] on div at bounding box center [366, 243] width 107 height 19
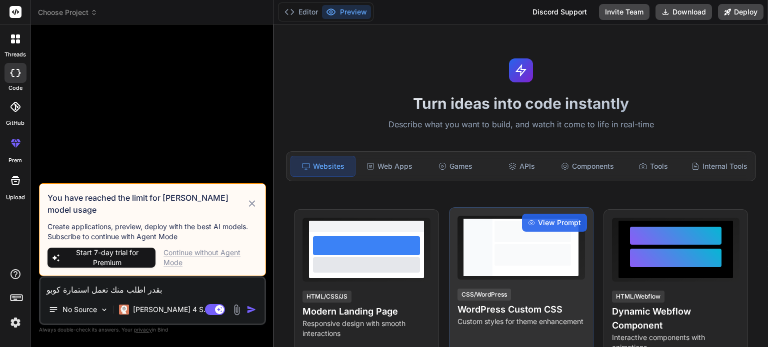
click at [530, 254] on div at bounding box center [532, 254] width 76 height 21
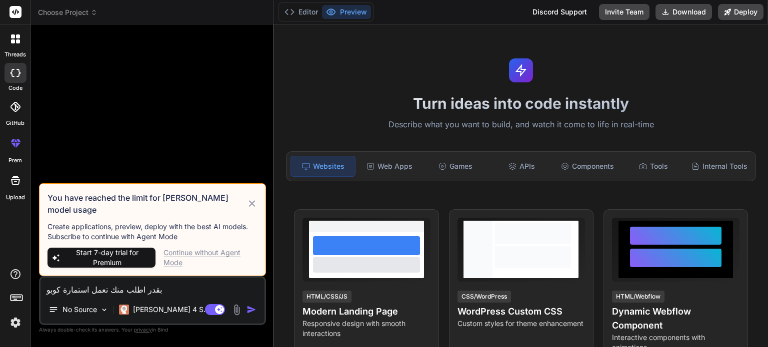
drag, startPoint x: 659, startPoint y: 249, endPoint x: 535, endPoint y: 195, distance: 134.5
click at [658, 249] on div at bounding box center [676, 258] width 92 height 18
click at [252, 210] on icon at bounding box center [251, 204] width 11 height 12
